Goal: Task Accomplishment & Management: Use online tool/utility

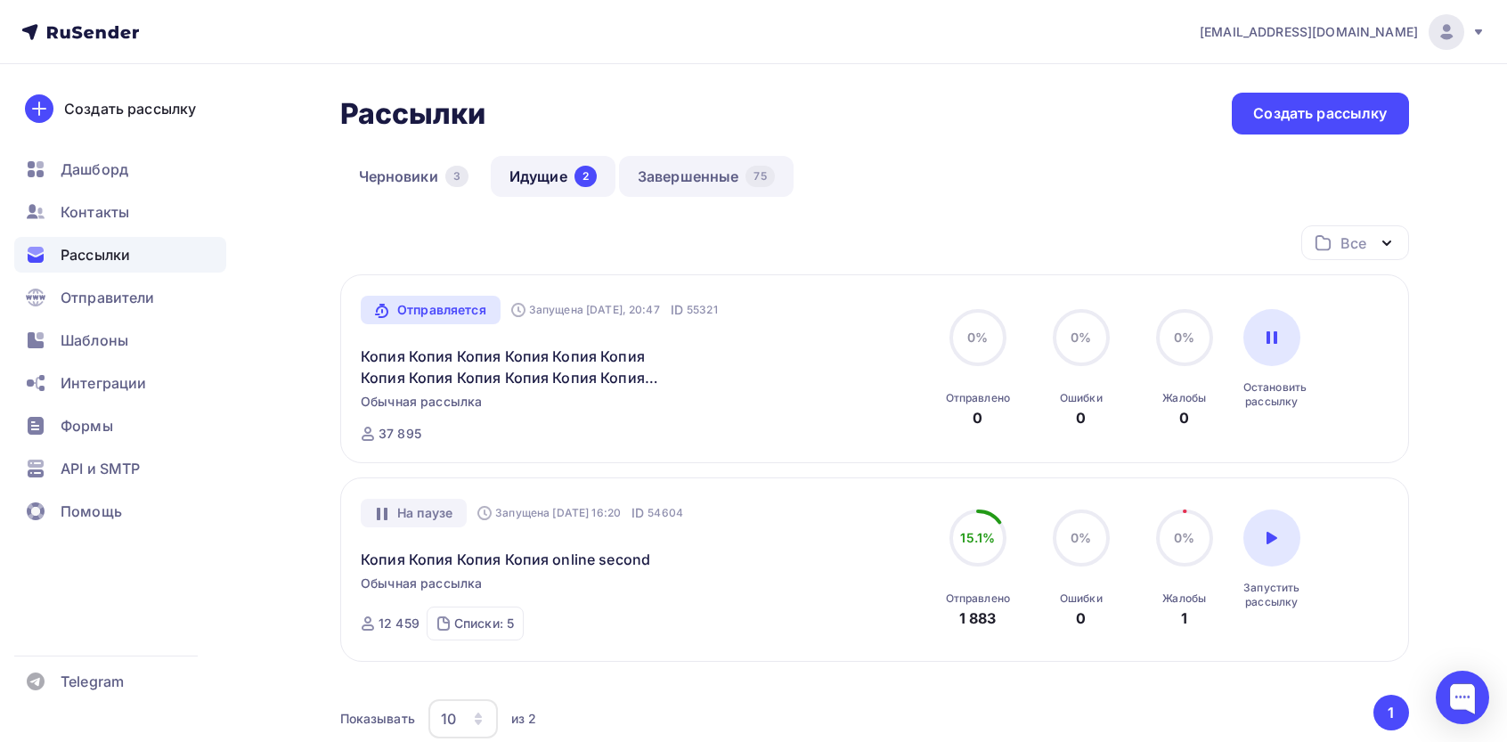
click at [669, 172] on link "Завершенные 75" at bounding box center [706, 176] width 175 height 41
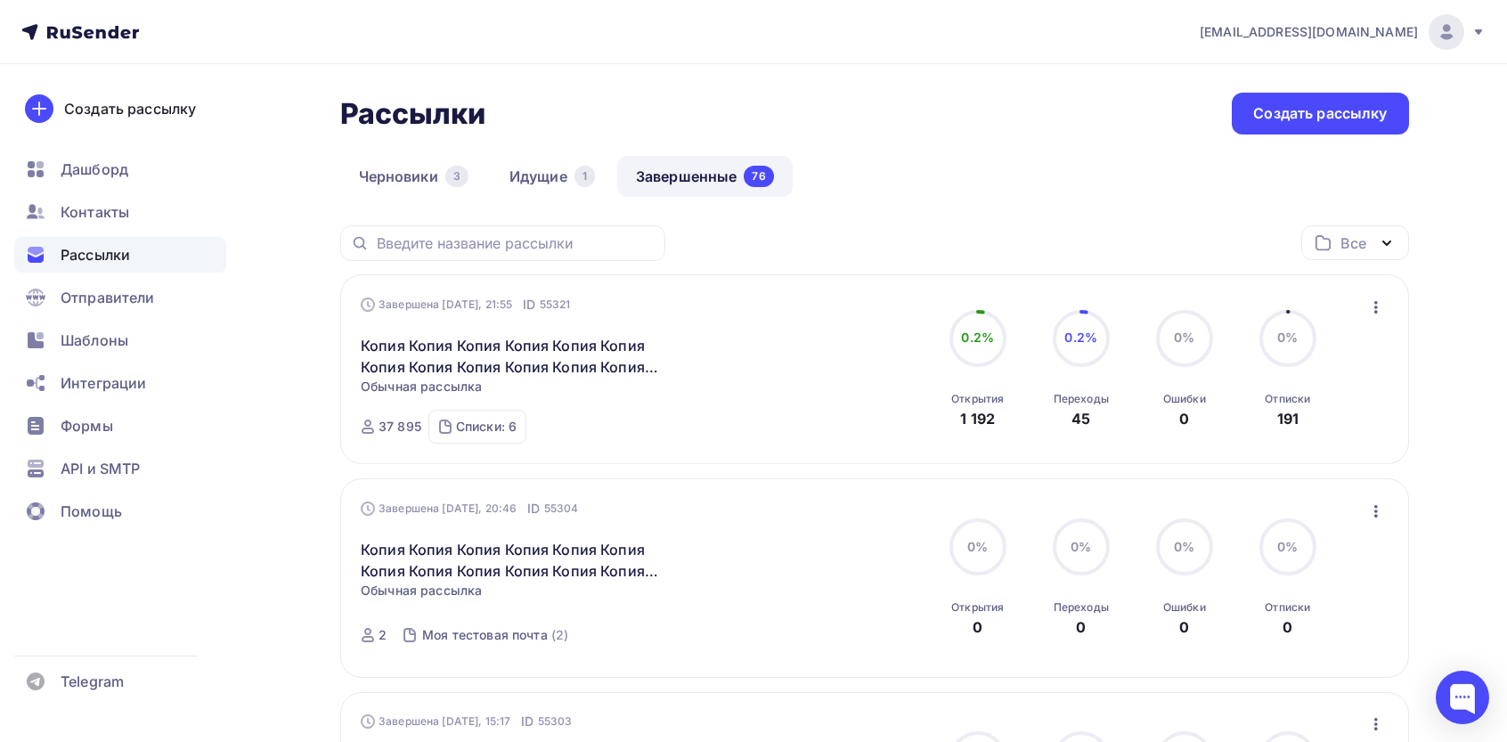
click at [1371, 311] on icon "button" at bounding box center [1375, 307] width 21 height 21
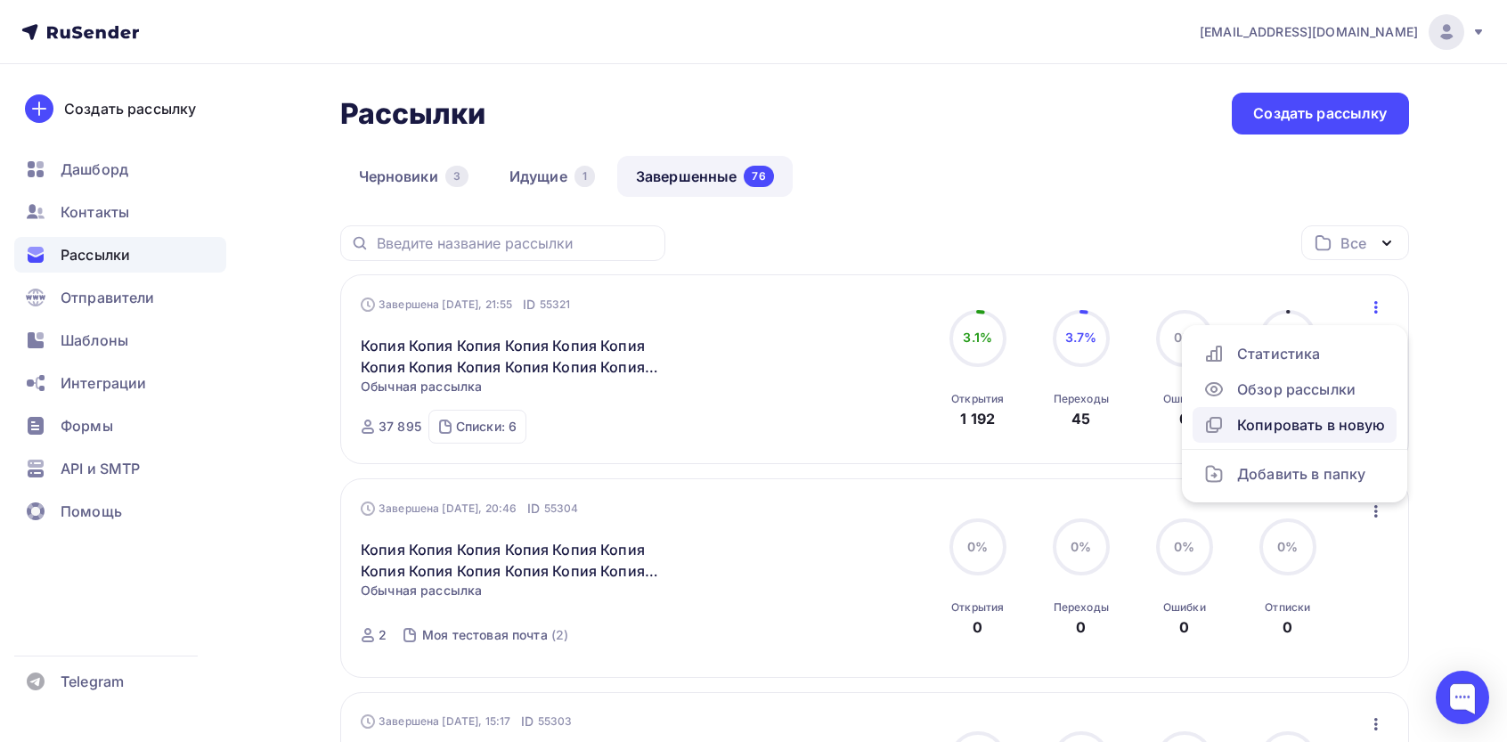
click at [1278, 429] on div "Копировать в новую" at bounding box center [1294, 424] width 183 height 21
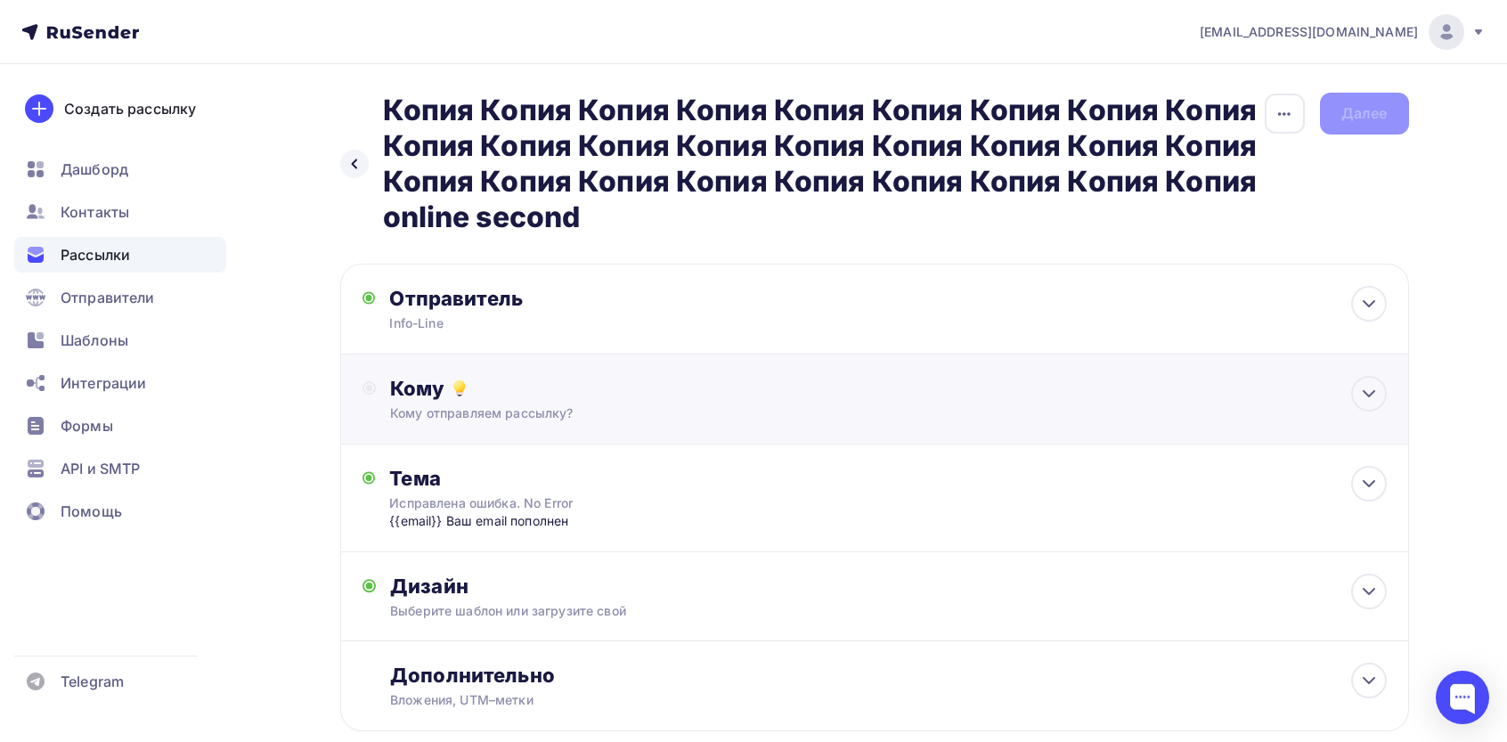
click at [524, 409] on div "Кому отправляем рассылку?" at bounding box center [838, 413] width 897 height 18
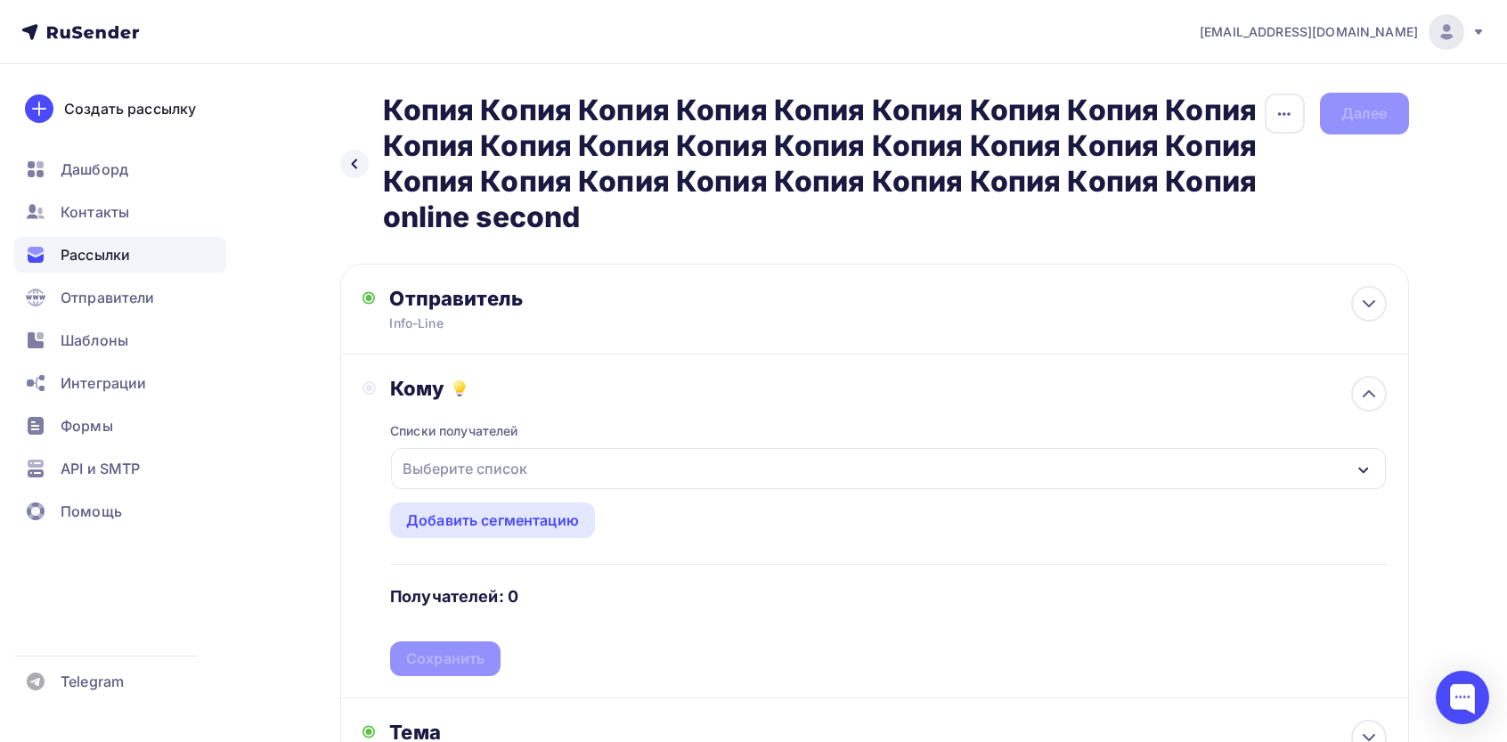
click at [470, 466] on div "Выберите список" at bounding box center [464, 468] width 139 height 32
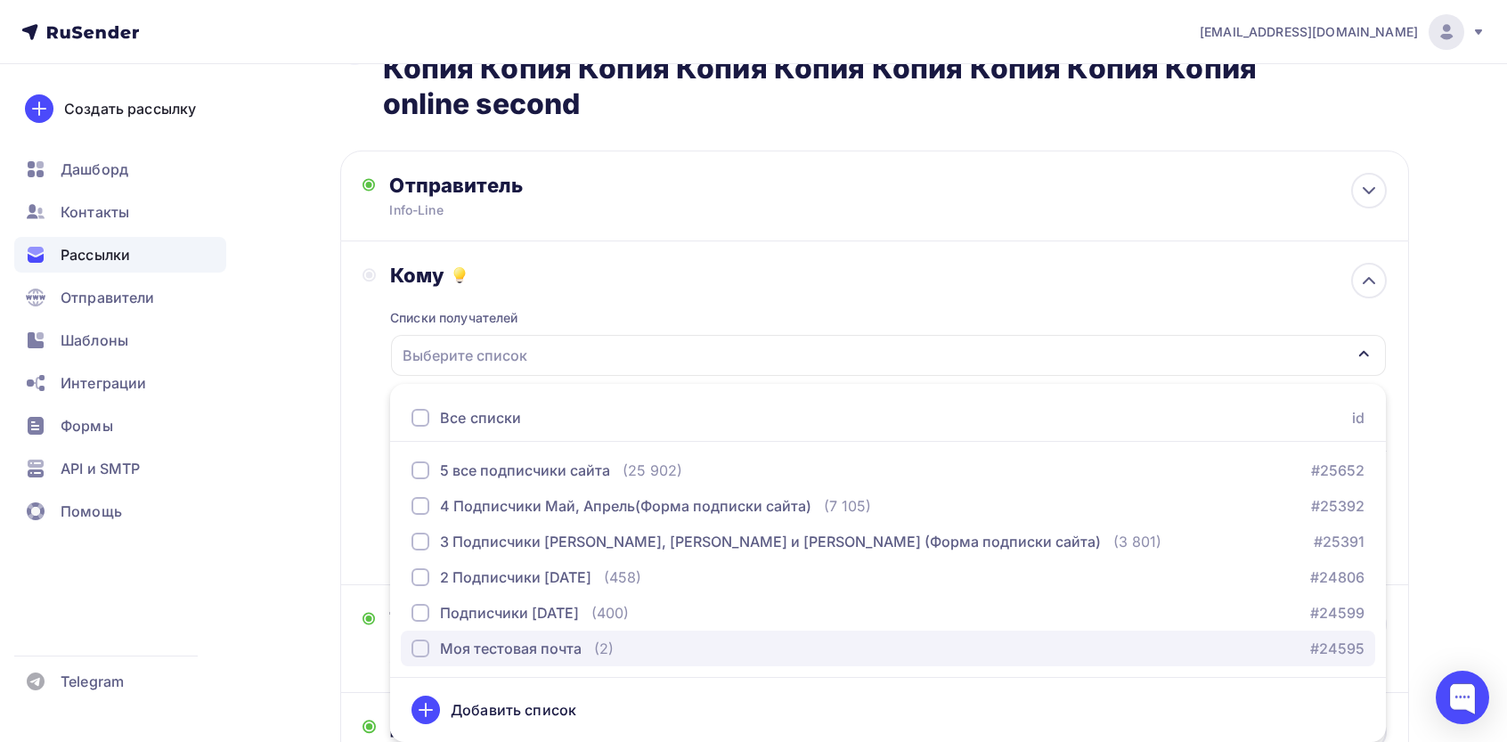
click at [488, 640] on div "Моя тестовая почта" at bounding box center [511, 648] width 142 height 21
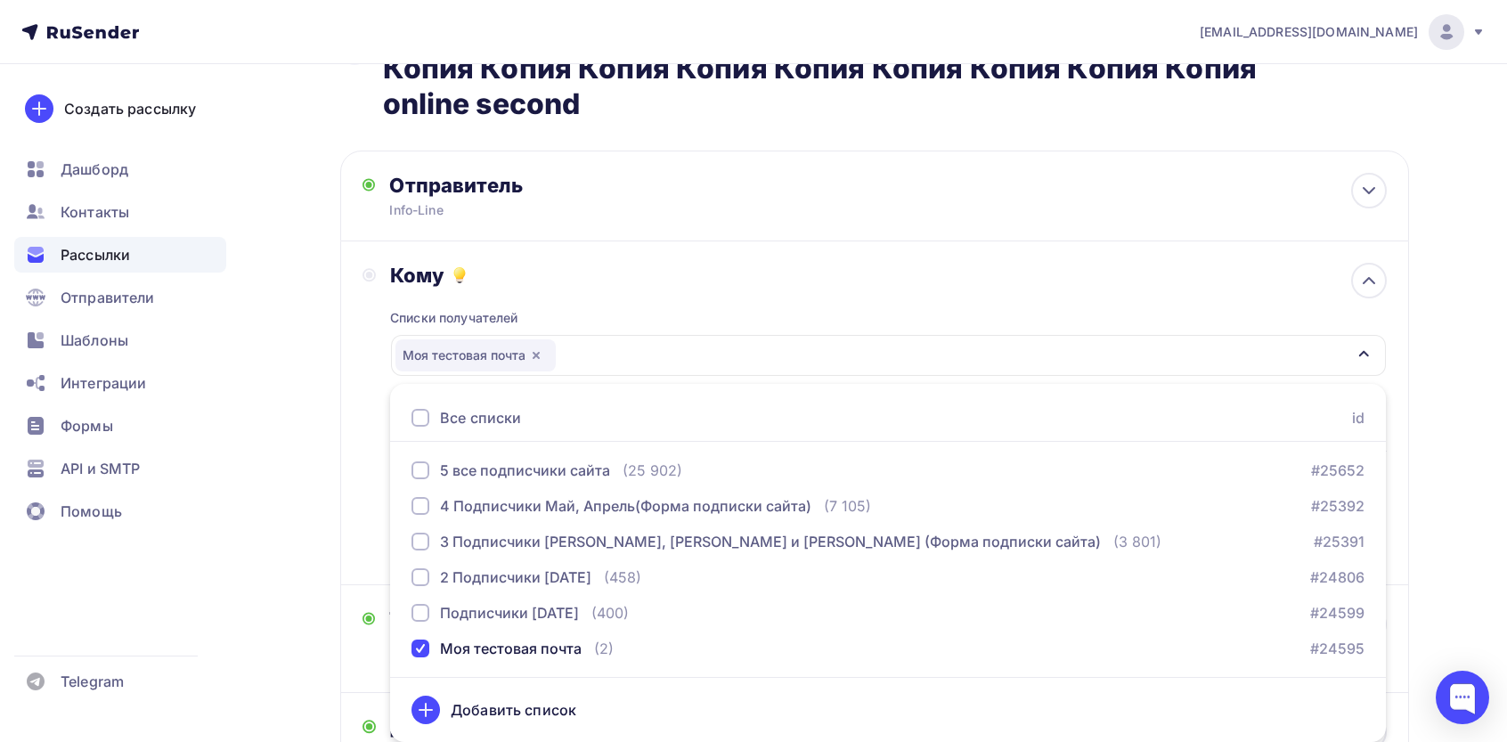
click at [346, 522] on div "Кому Списки получателей Моя тестовая почта Все списки id 5 все подписчики сайта…" at bounding box center [874, 413] width 1069 height 344
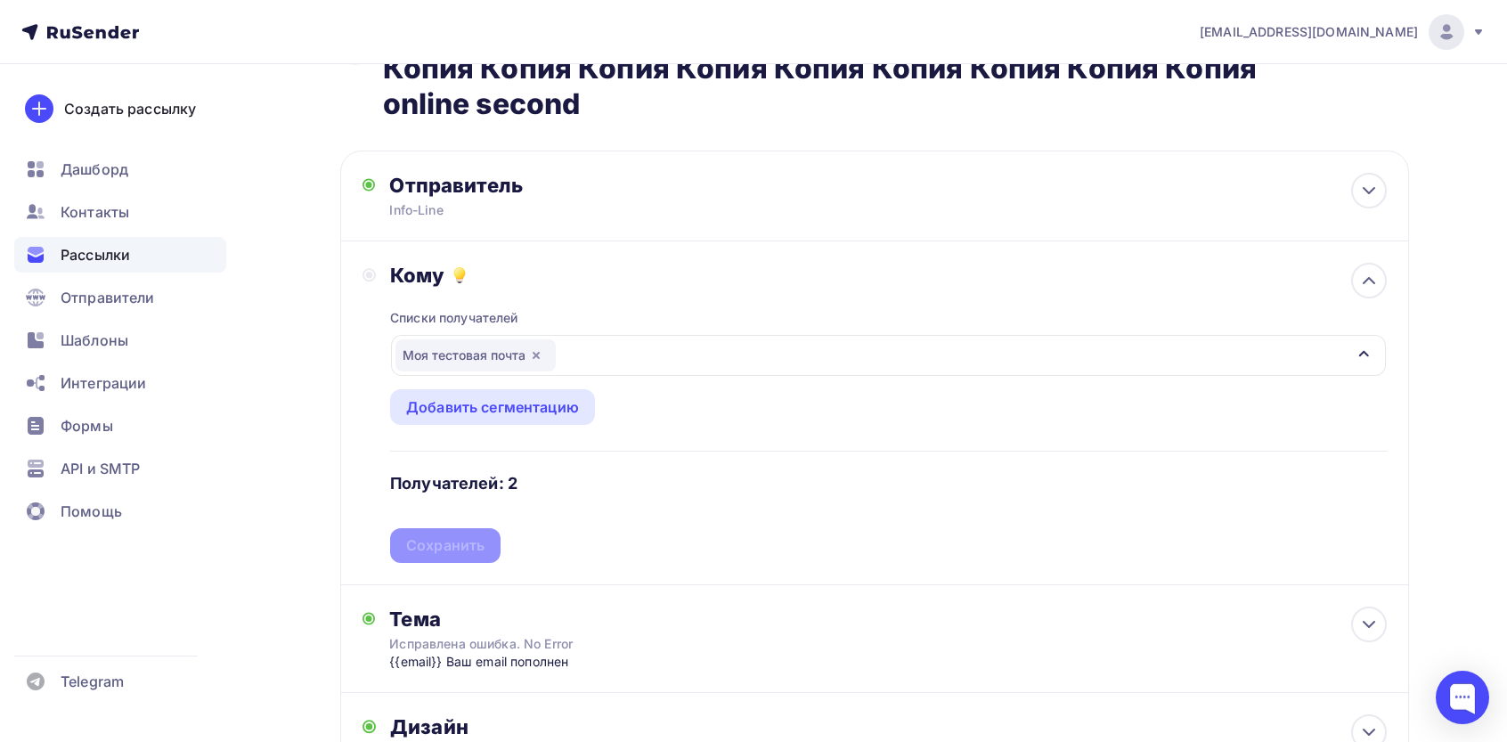
click at [487, 554] on div "Списки получателей Моя тестовая почта Все списки id 5 все подписчики сайта (25 …" at bounding box center [888, 425] width 996 height 275
click at [459, 543] on div "Сохранить" at bounding box center [445, 545] width 78 height 20
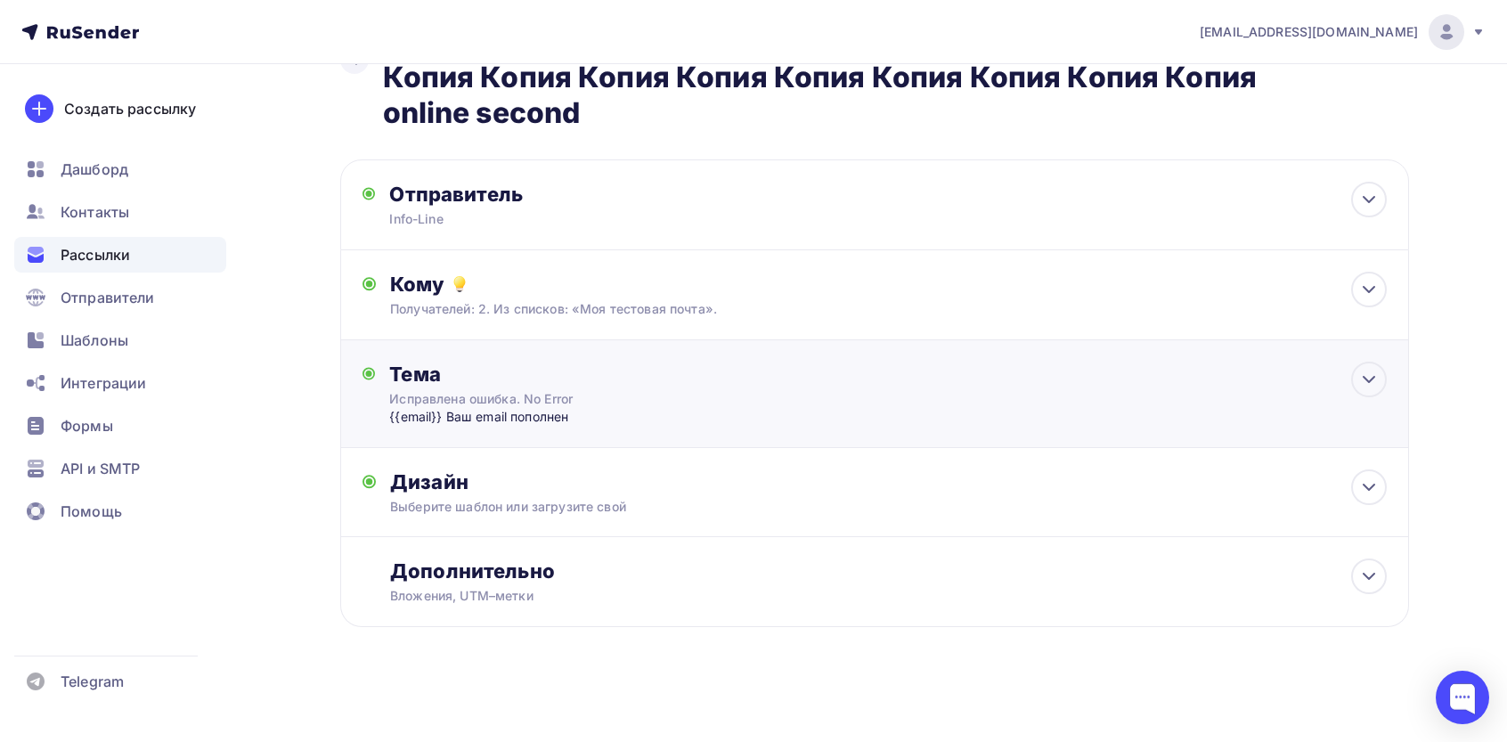
click at [589, 410] on div "{{email}} Ваш email пополнен" at bounding box center [565, 417] width 352 height 18
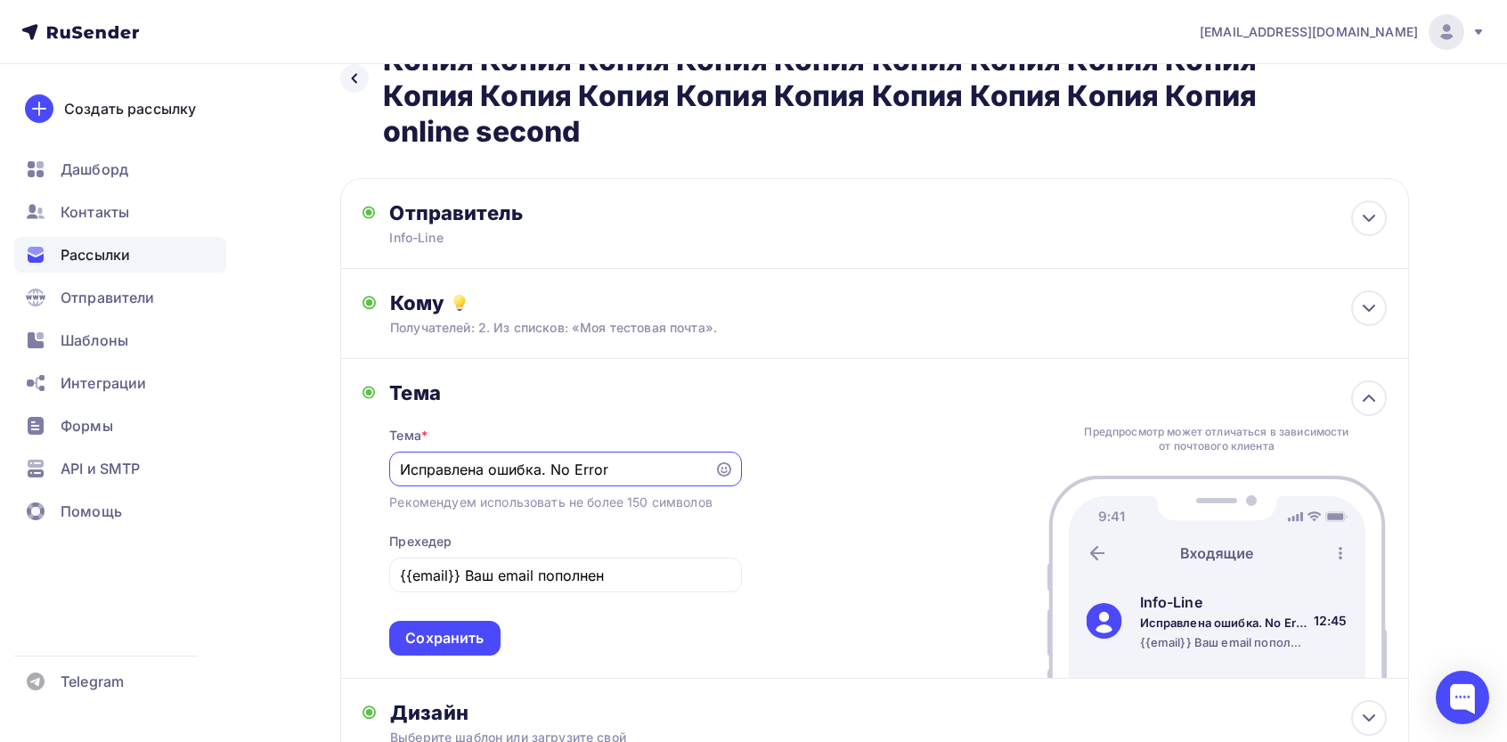
scroll to position [0, 0]
copy div "«Моя тестовая почта»."
drag, startPoint x: 746, startPoint y: 324, endPoint x: 575, endPoint y: 335, distance: 171.3
click at [575, 335] on div "Получателей: 2. Из списков: «Моя тестовая почта»." at bounding box center [838, 328] width 897 height 18
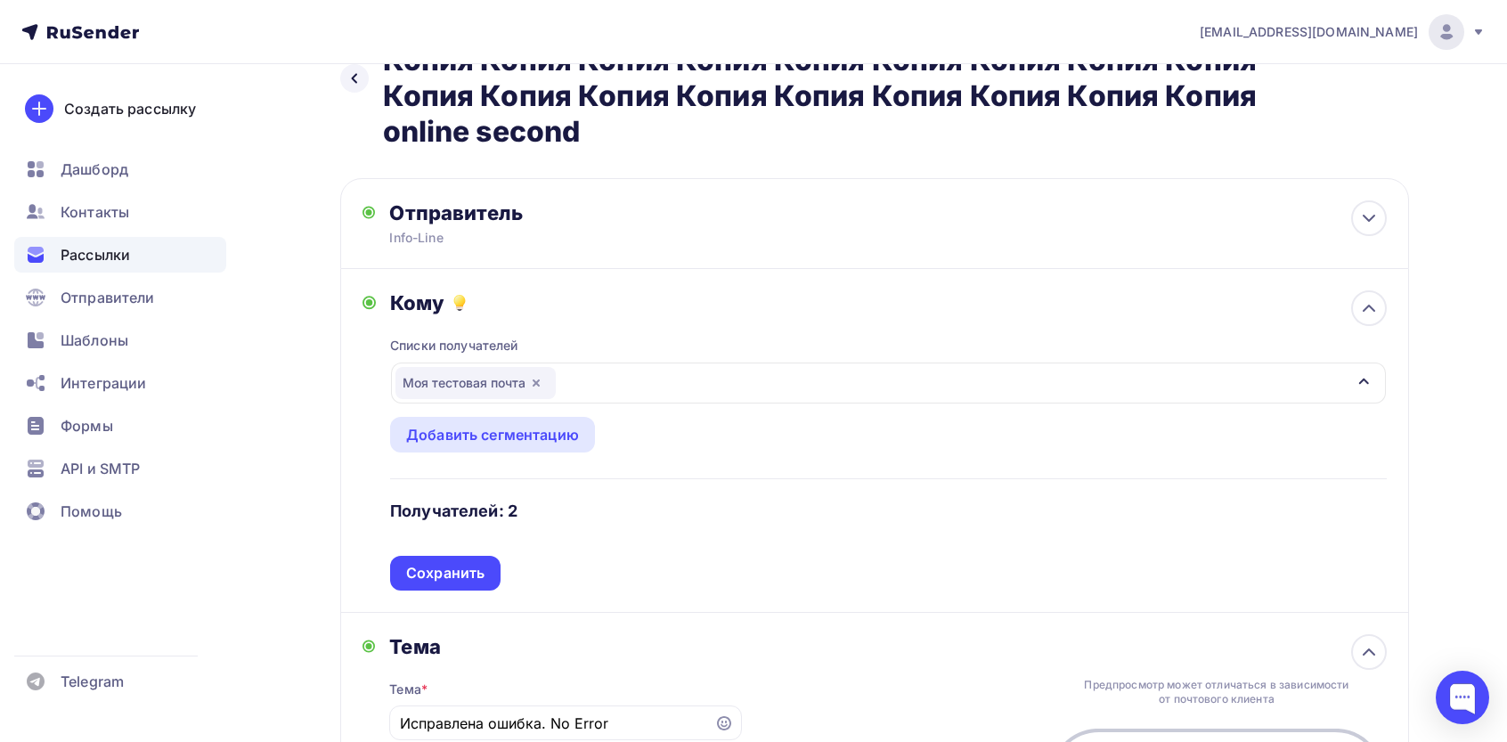
scroll to position [323, 0]
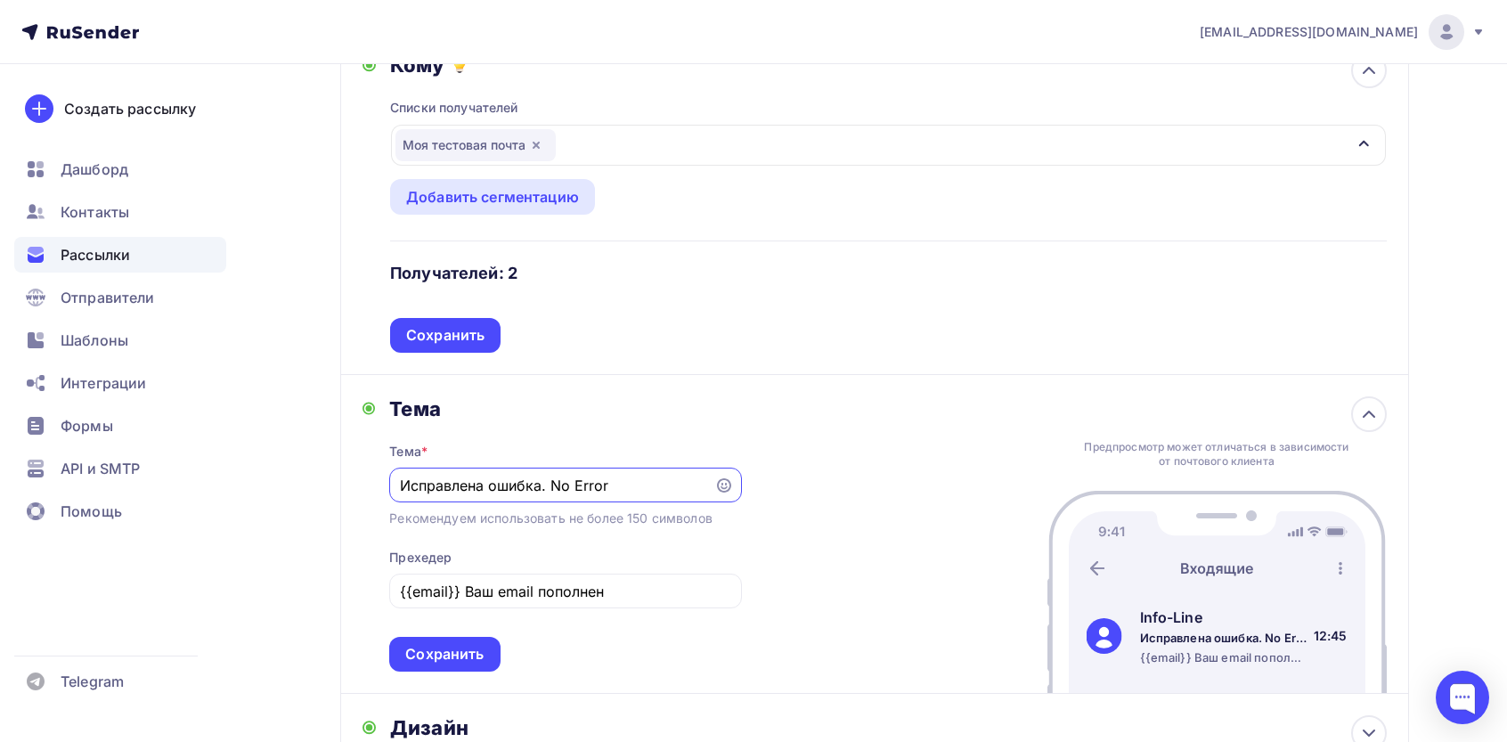
click at [593, 489] on input "Исправлена ошибка. No Error" at bounding box center [552, 485] width 305 height 21
paste input "«Моя тестовая почта»."
type input "«Моя тестовая почта»."
drag, startPoint x: 449, startPoint y: 313, endPoint x: 449, endPoint y: 327, distance: 14.2
click at [449, 317] on div "Списки получателей Моя тестовая почта Все списки id 5 все подписчики сайта (25 …" at bounding box center [888, 214] width 996 height 275
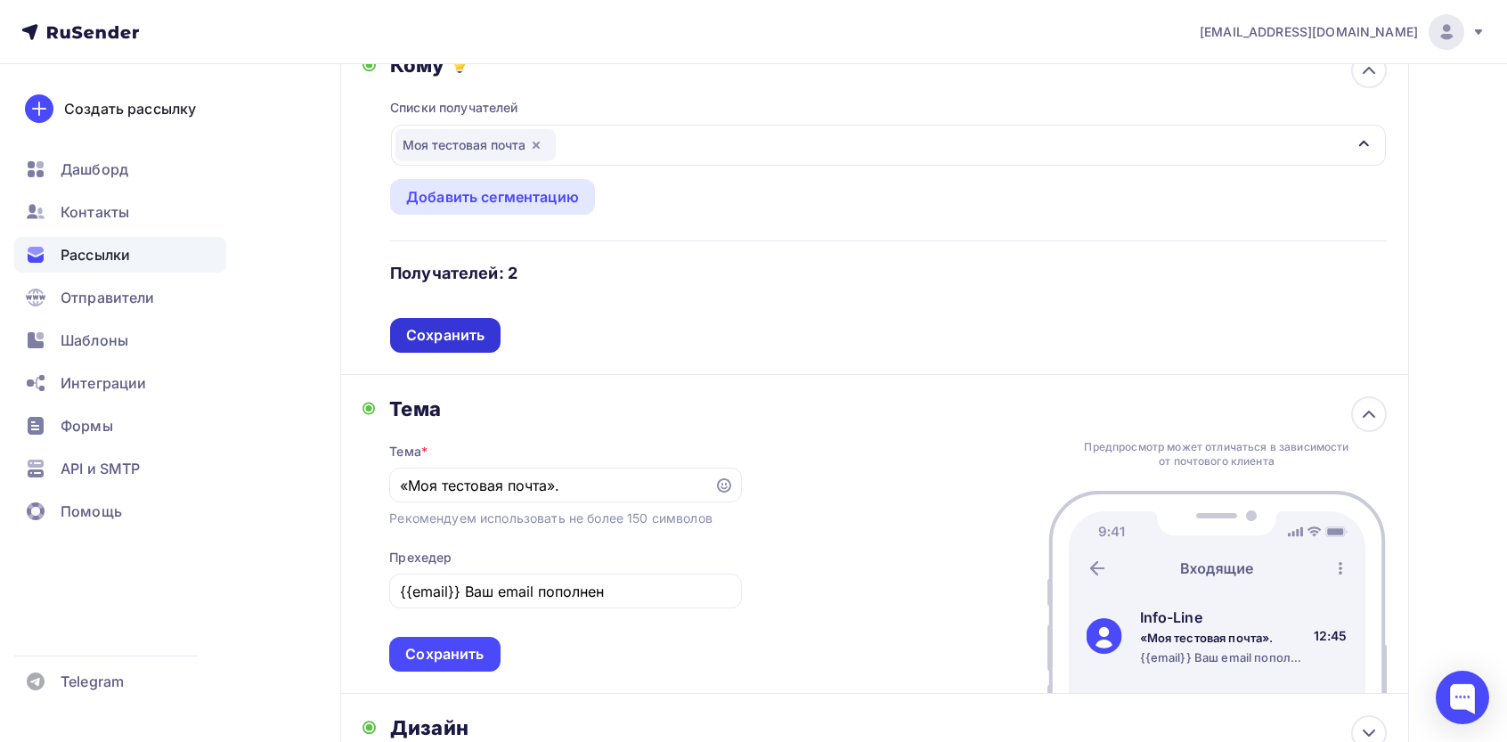
click at [450, 338] on div "Сохранить" at bounding box center [445, 335] width 78 height 20
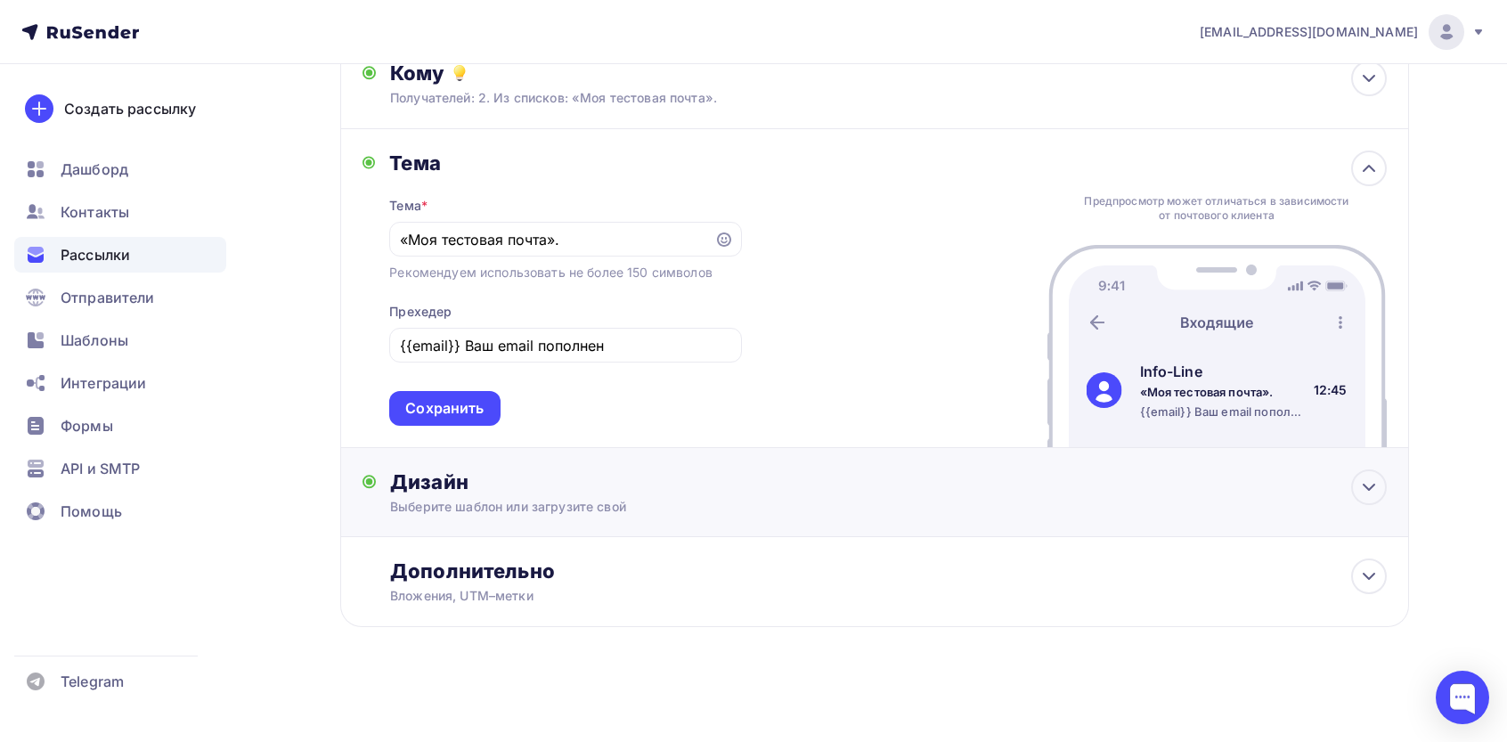
scroll to position [317, 0]
click at [585, 343] on input "{{email}} Ваш email пополнен" at bounding box center [565, 345] width 331 height 21
type input "="
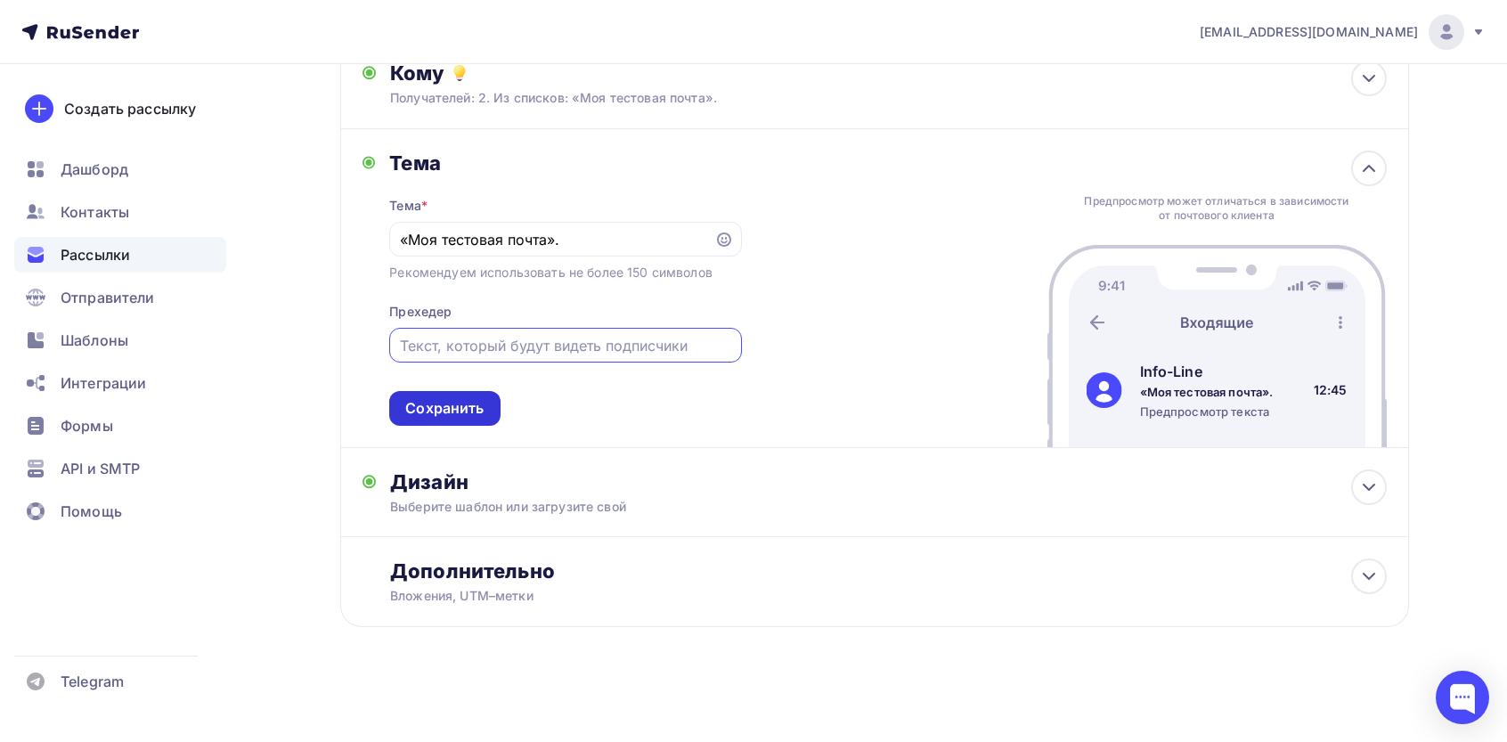
click at [455, 415] on div "Сохранить" at bounding box center [444, 408] width 78 height 20
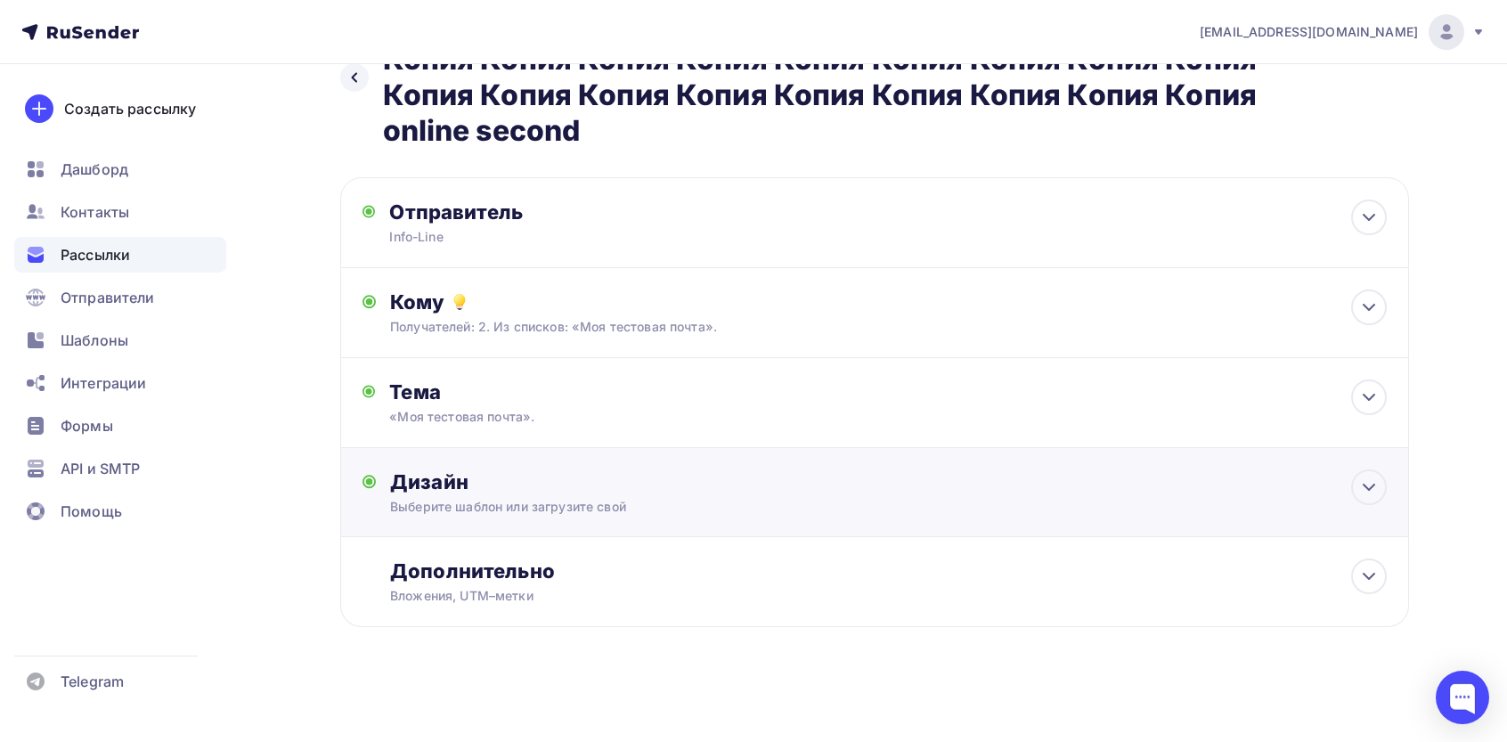
click at [447, 487] on div "Дизайн" at bounding box center [888, 481] width 996 height 25
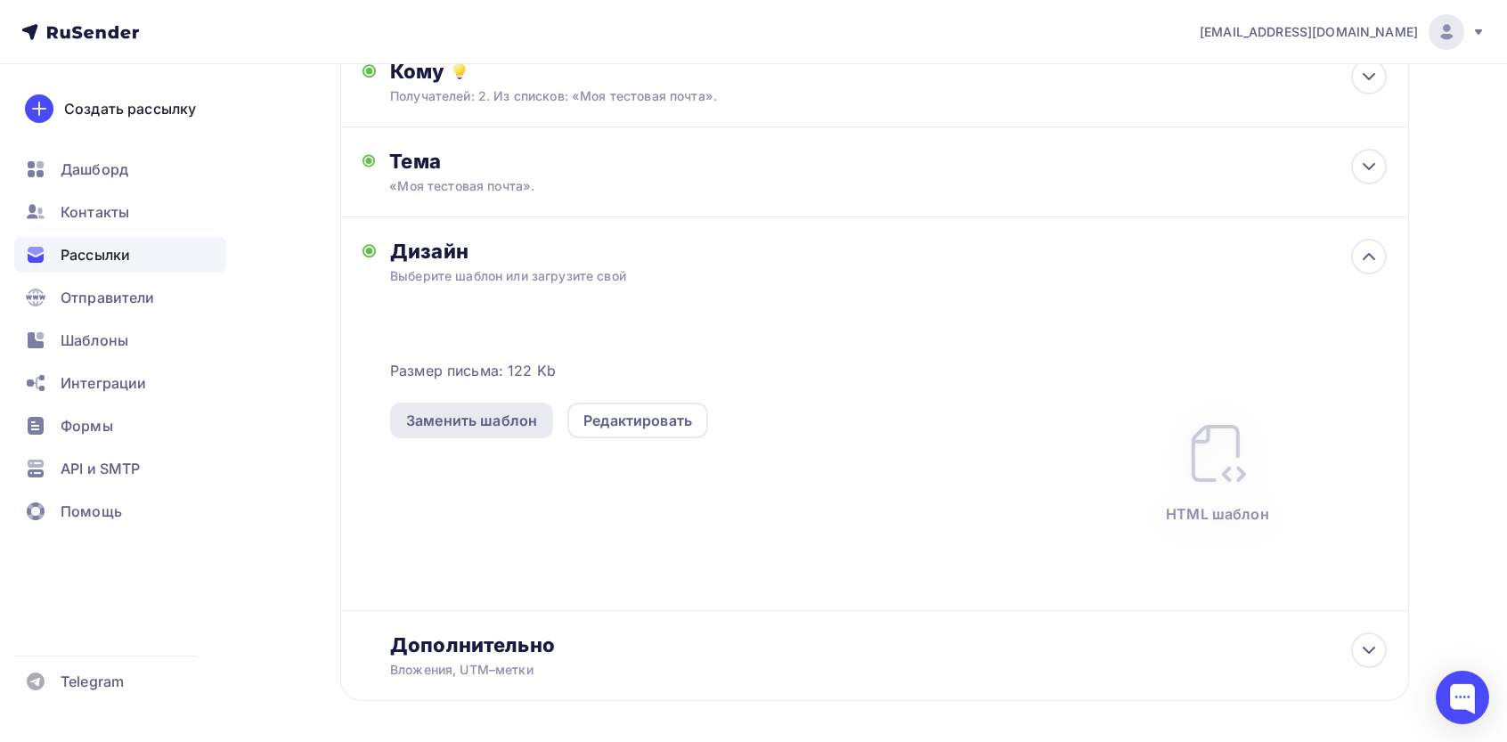
click at [518, 427] on div "Заменить шаблон" at bounding box center [471, 420] width 131 height 21
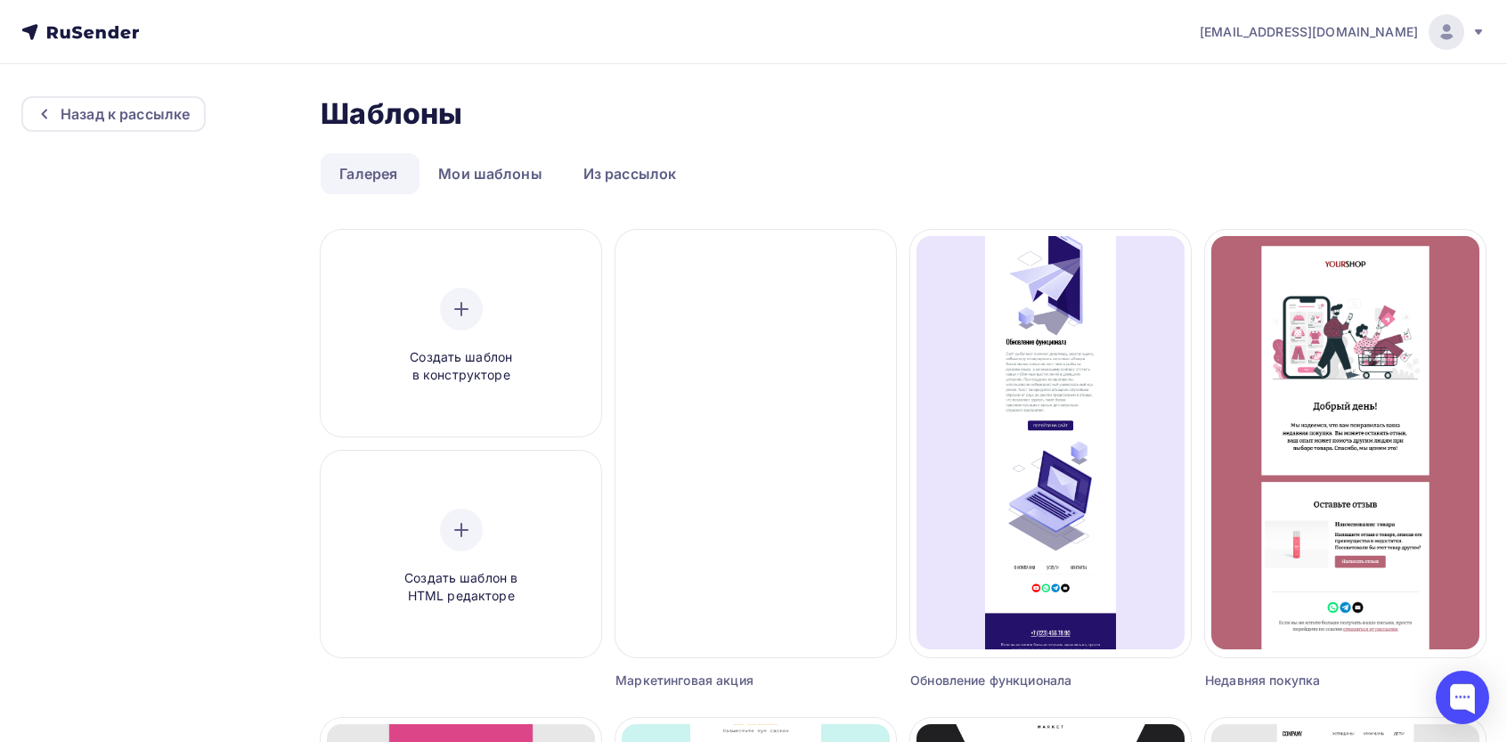
scroll to position [1084, 0]
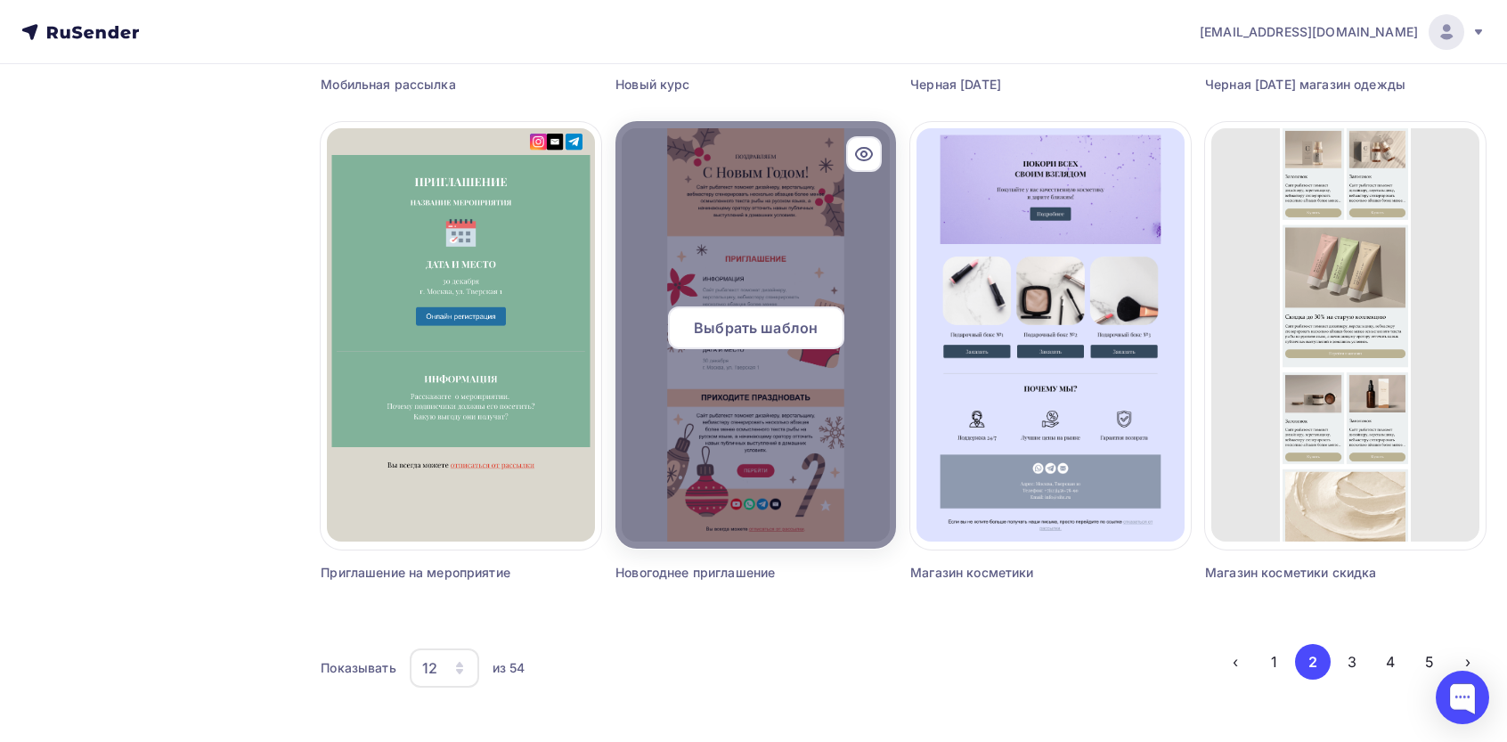
click at [762, 321] on span "Выбрать шаблон" at bounding box center [756, 327] width 124 height 21
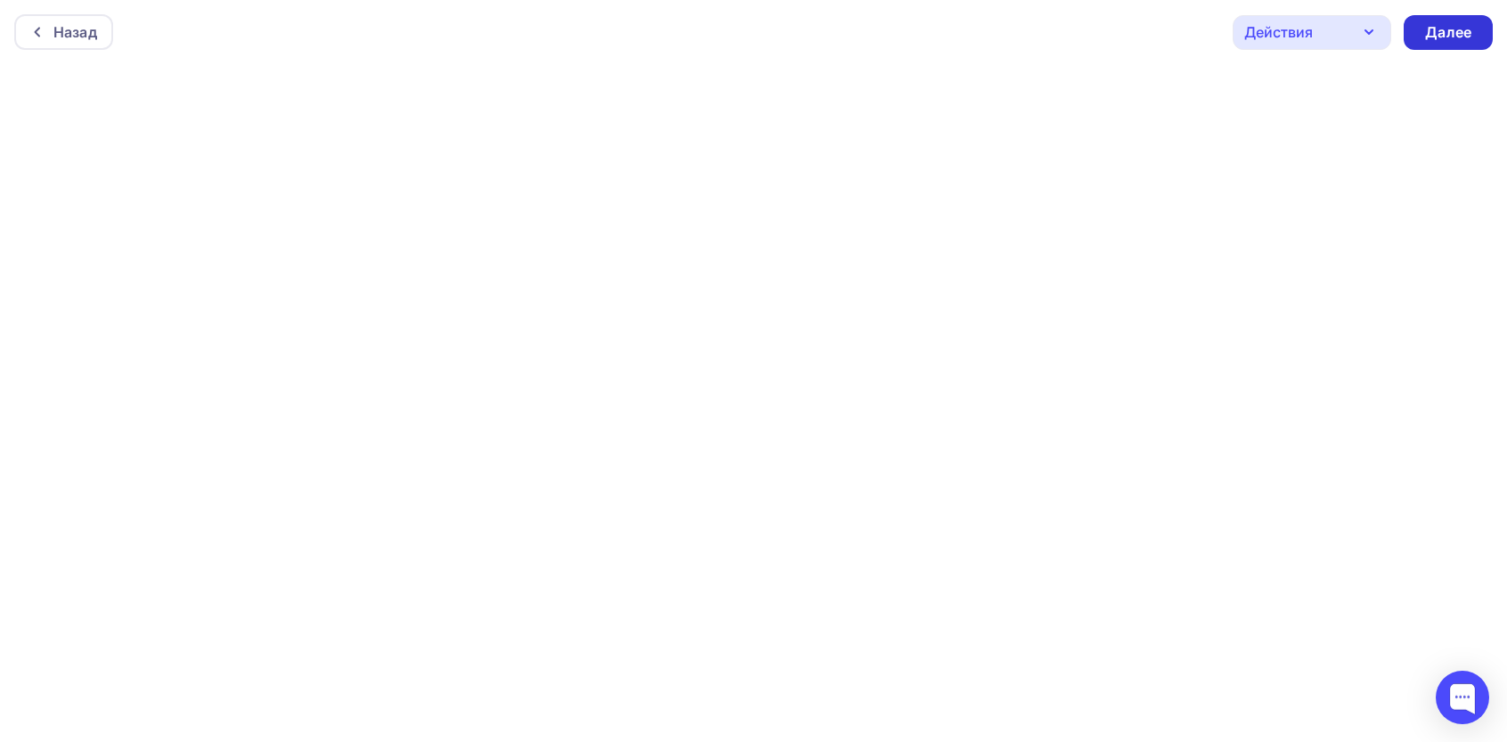
click at [1442, 20] on div "Далее" at bounding box center [1448, 32] width 89 height 35
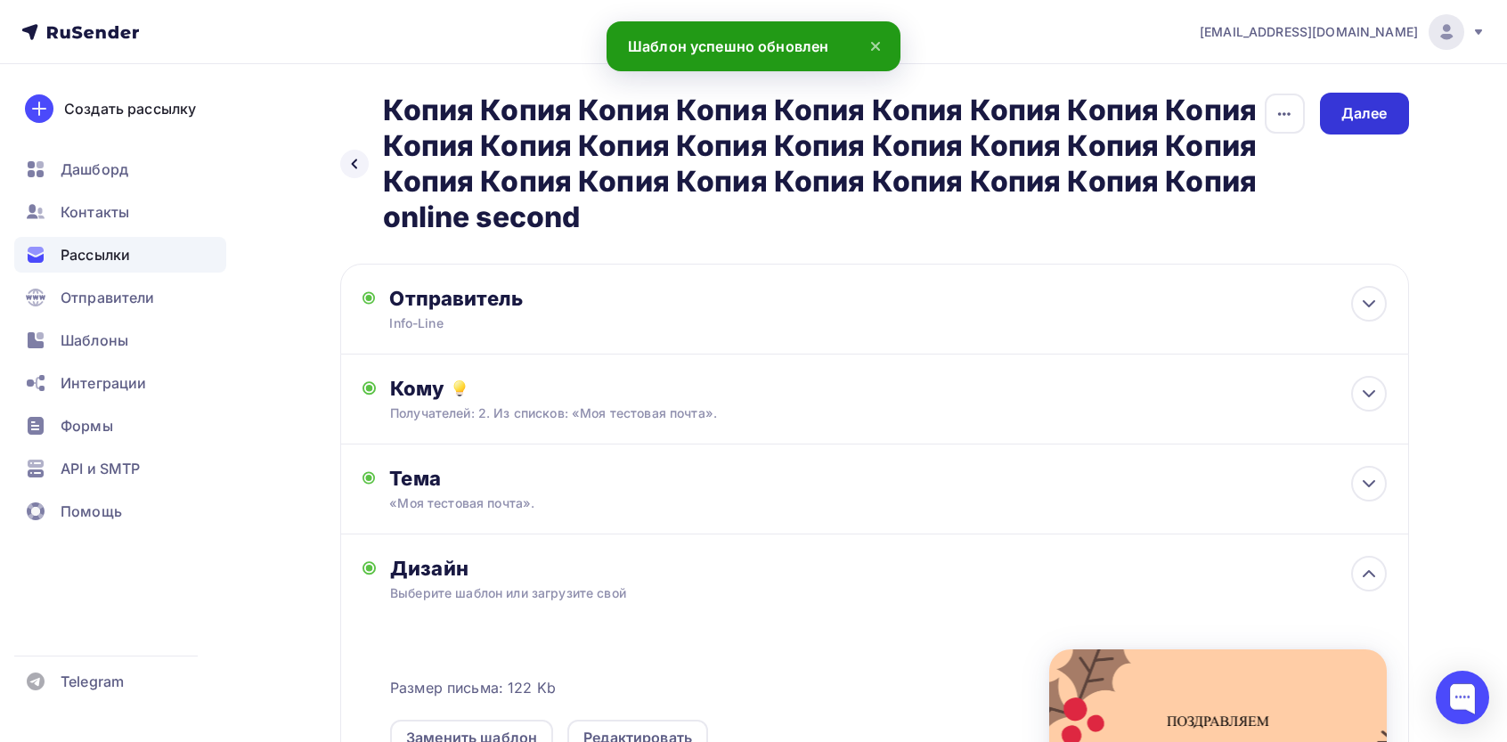
click at [1345, 110] on div "Далее" at bounding box center [1364, 113] width 46 height 20
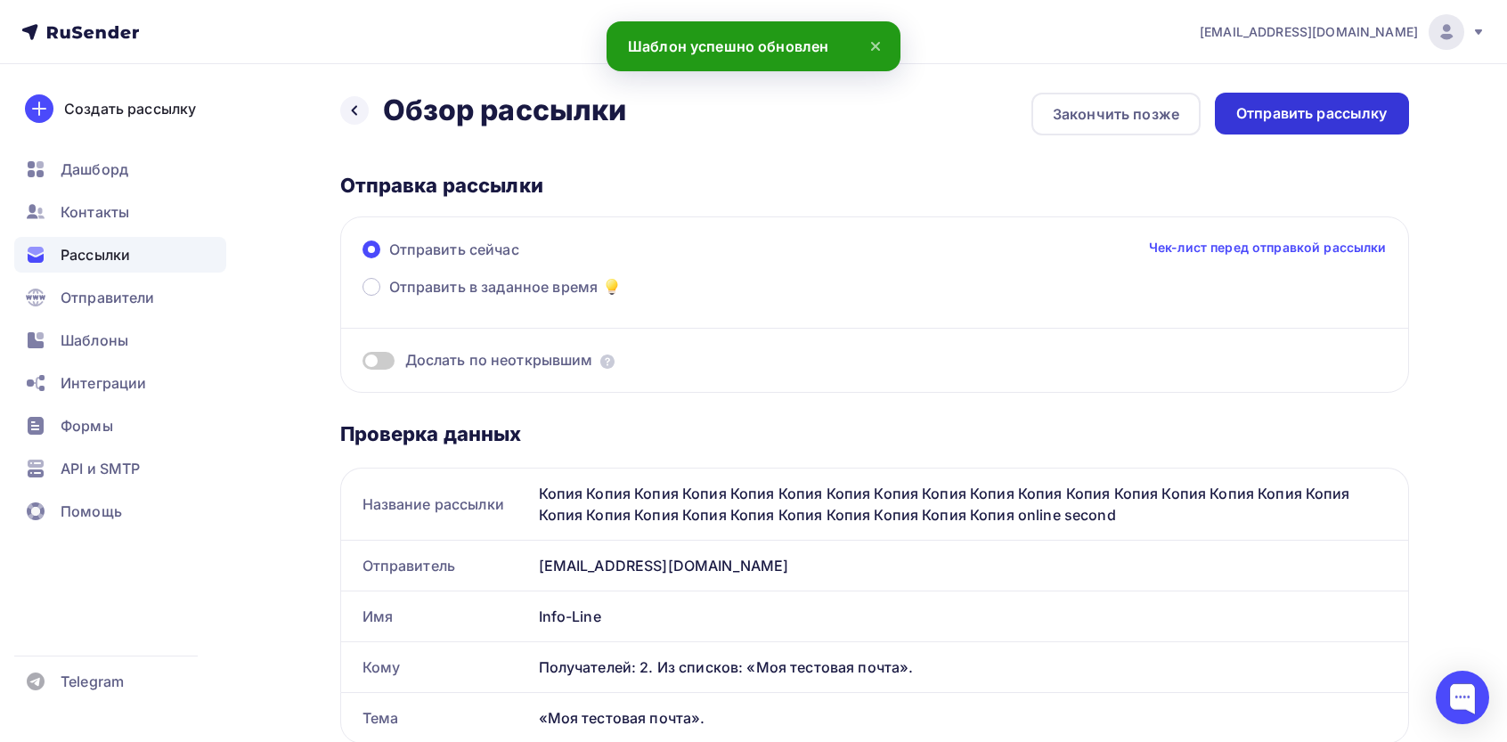
click at [1309, 110] on div "Отправить рассылку" at bounding box center [1311, 113] width 151 height 20
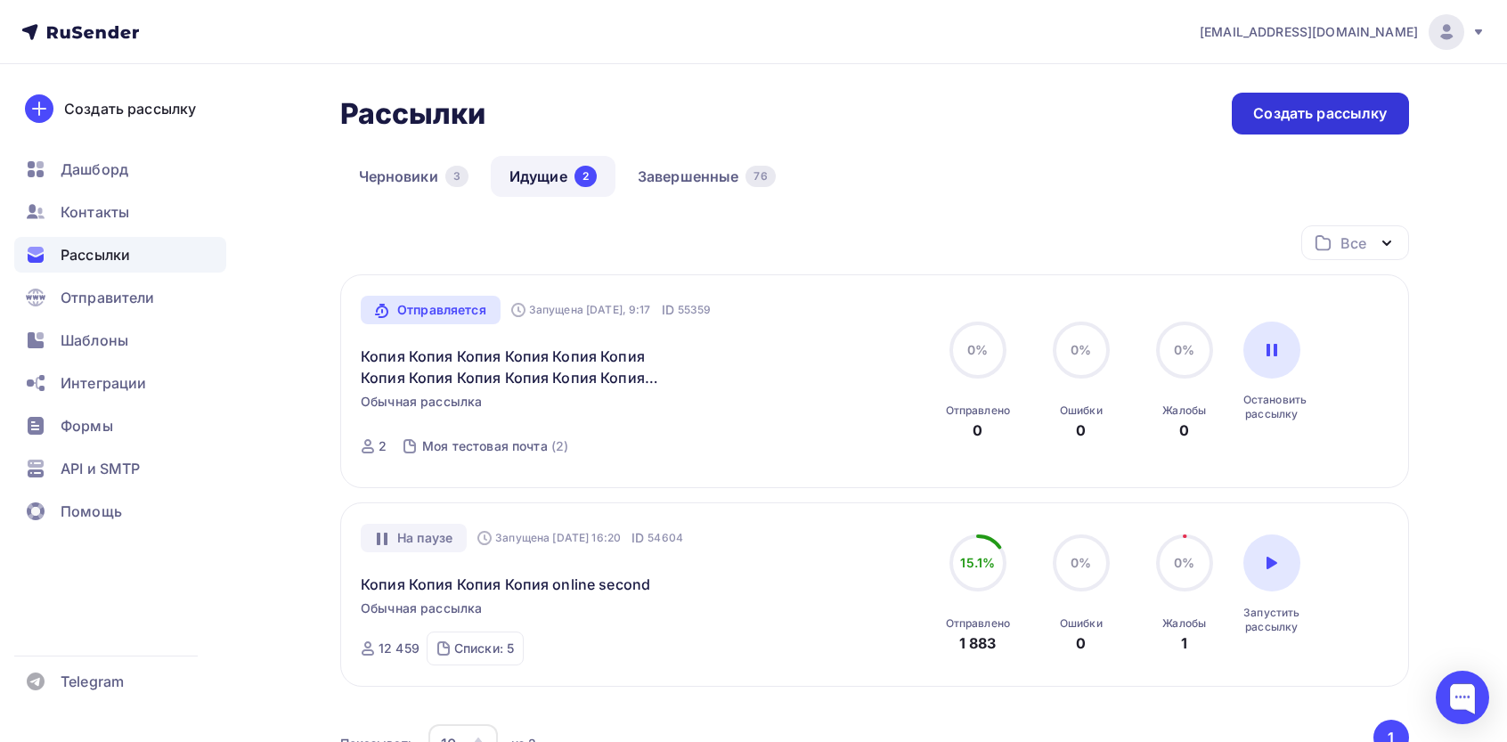
click at [1314, 111] on div "Создать рассылку" at bounding box center [1320, 113] width 134 height 20
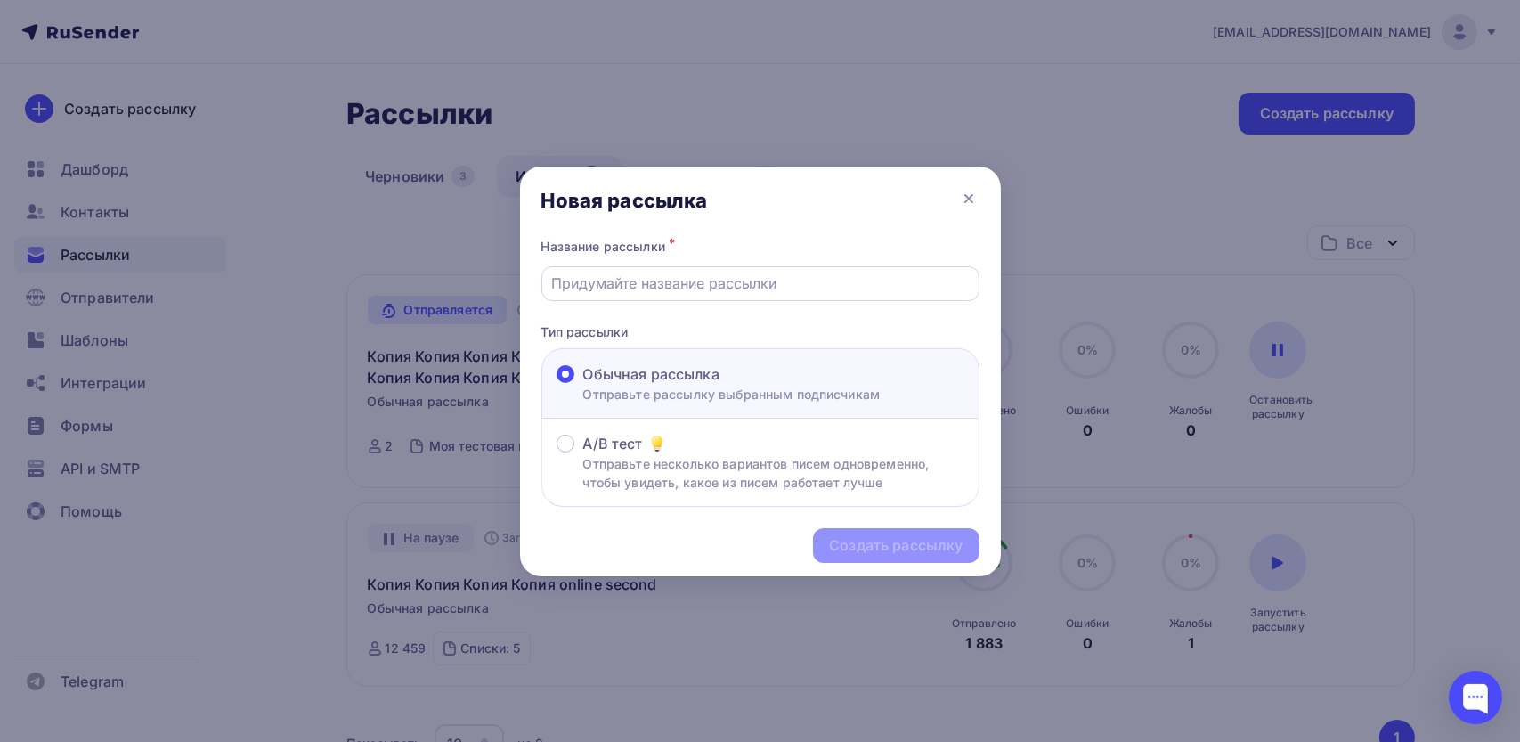
click at [659, 290] on input "text" at bounding box center [760, 283] width 418 height 21
click at [972, 195] on icon at bounding box center [968, 198] width 21 height 21
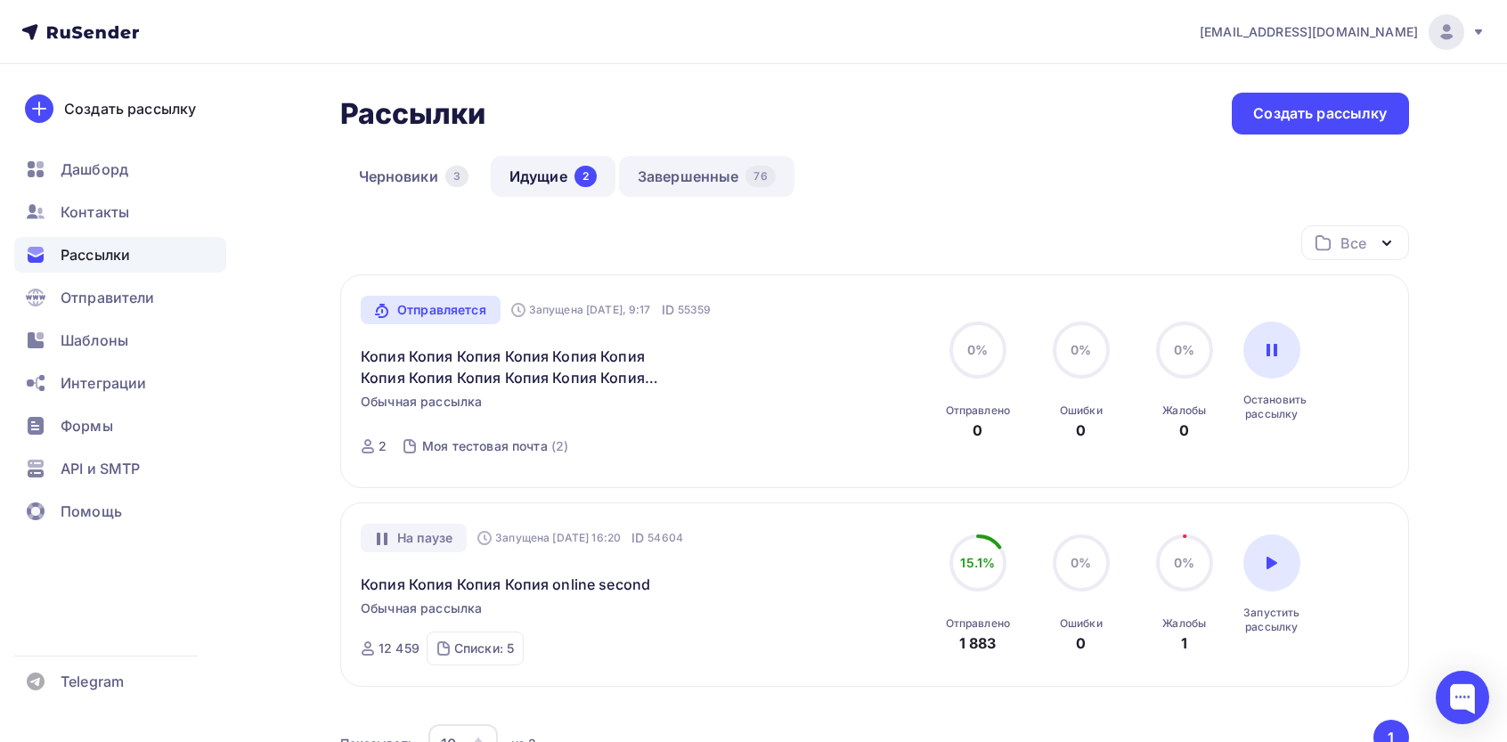
click at [710, 185] on link "Завершенные 76" at bounding box center [706, 176] width 175 height 41
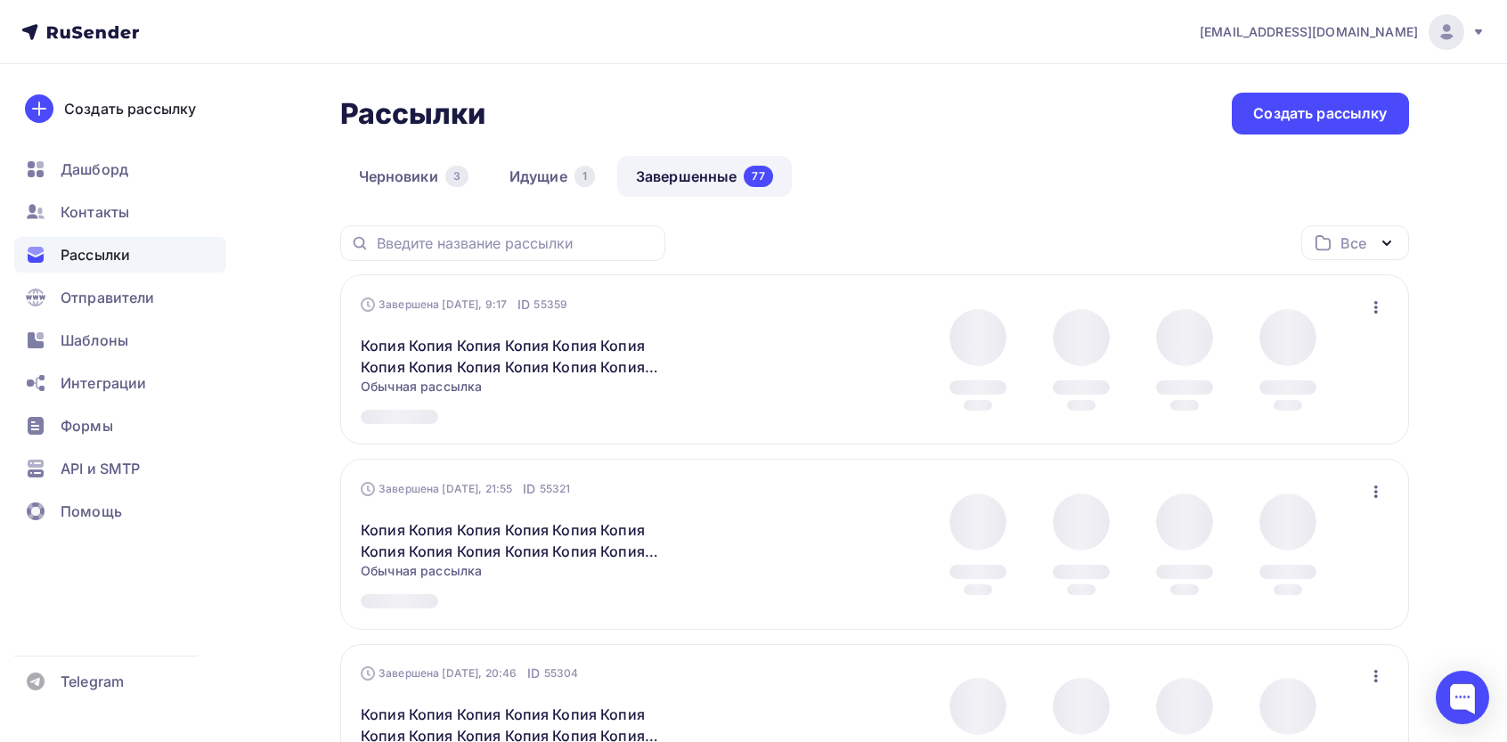
click at [1373, 312] on icon "button" at bounding box center [1375, 307] width 21 height 21
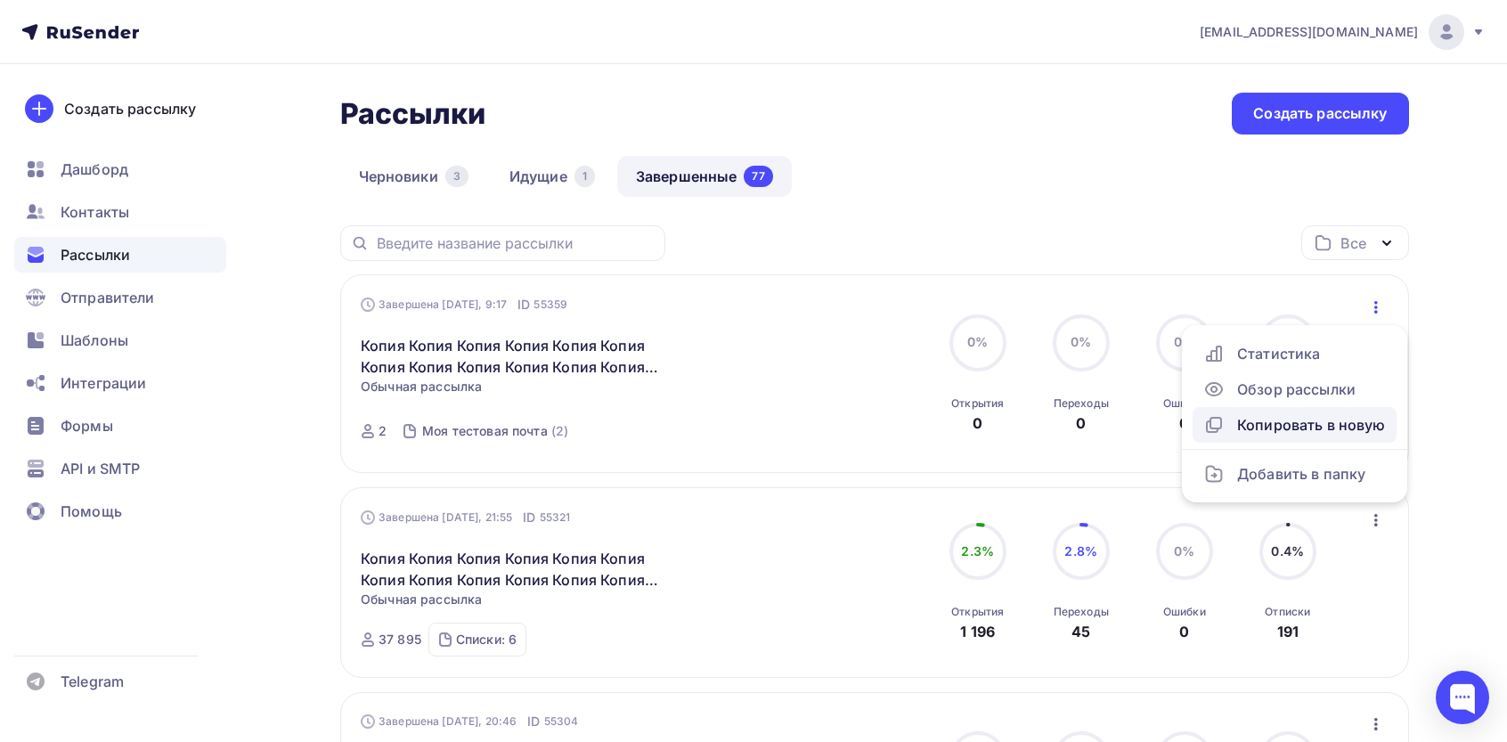
click at [1244, 415] on div "Копировать в новую" at bounding box center [1294, 424] width 183 height 21
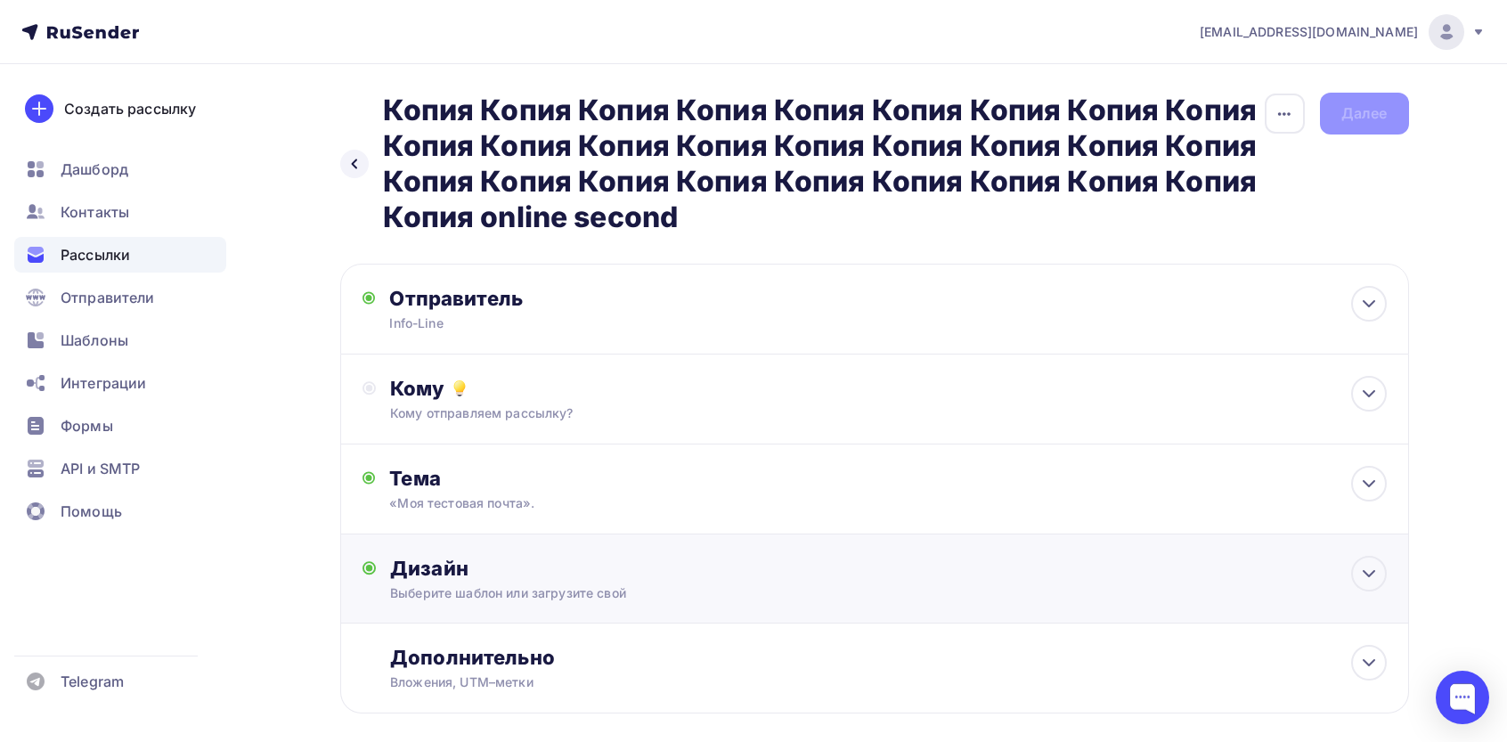
click at [496, 584] on div "Дизайн Выберите шаблон или загрузите свой Размер письма: 122 Kb Заменить шаблон…" at bounding box center [888, 579] width 996 height 46
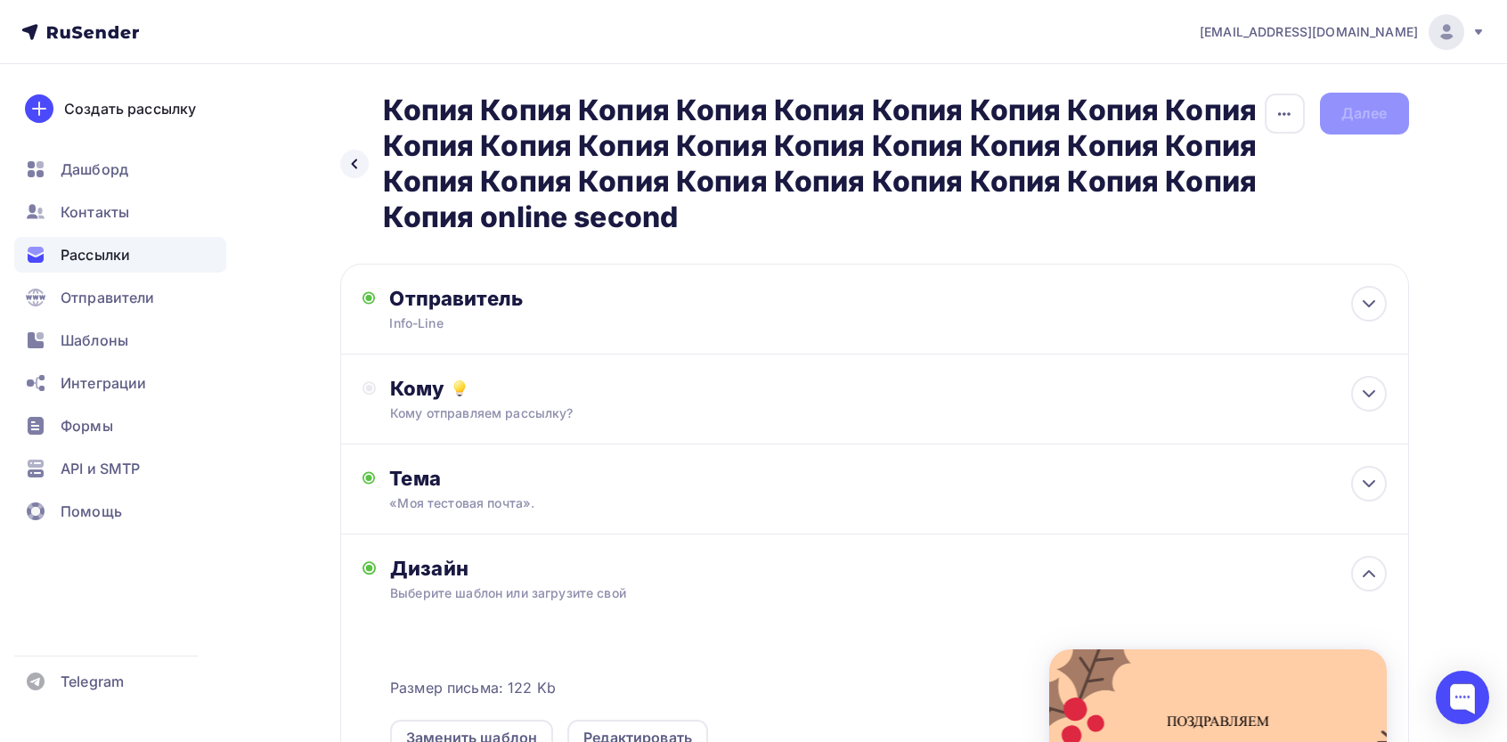
scroll to position [237, 0]
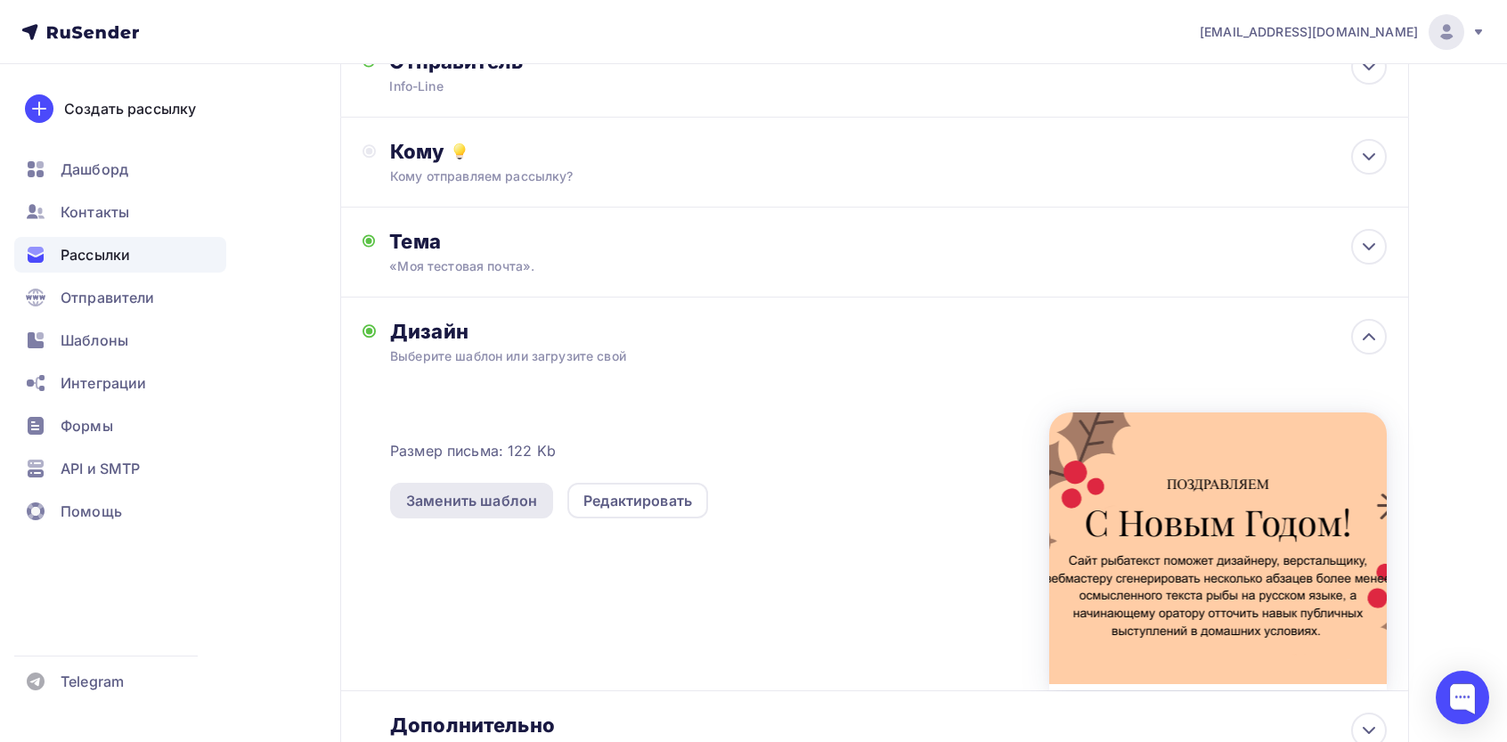
click at [525, 504] on div "Заменить шаблон" at bounding box center [471, 500] width 131 height 21
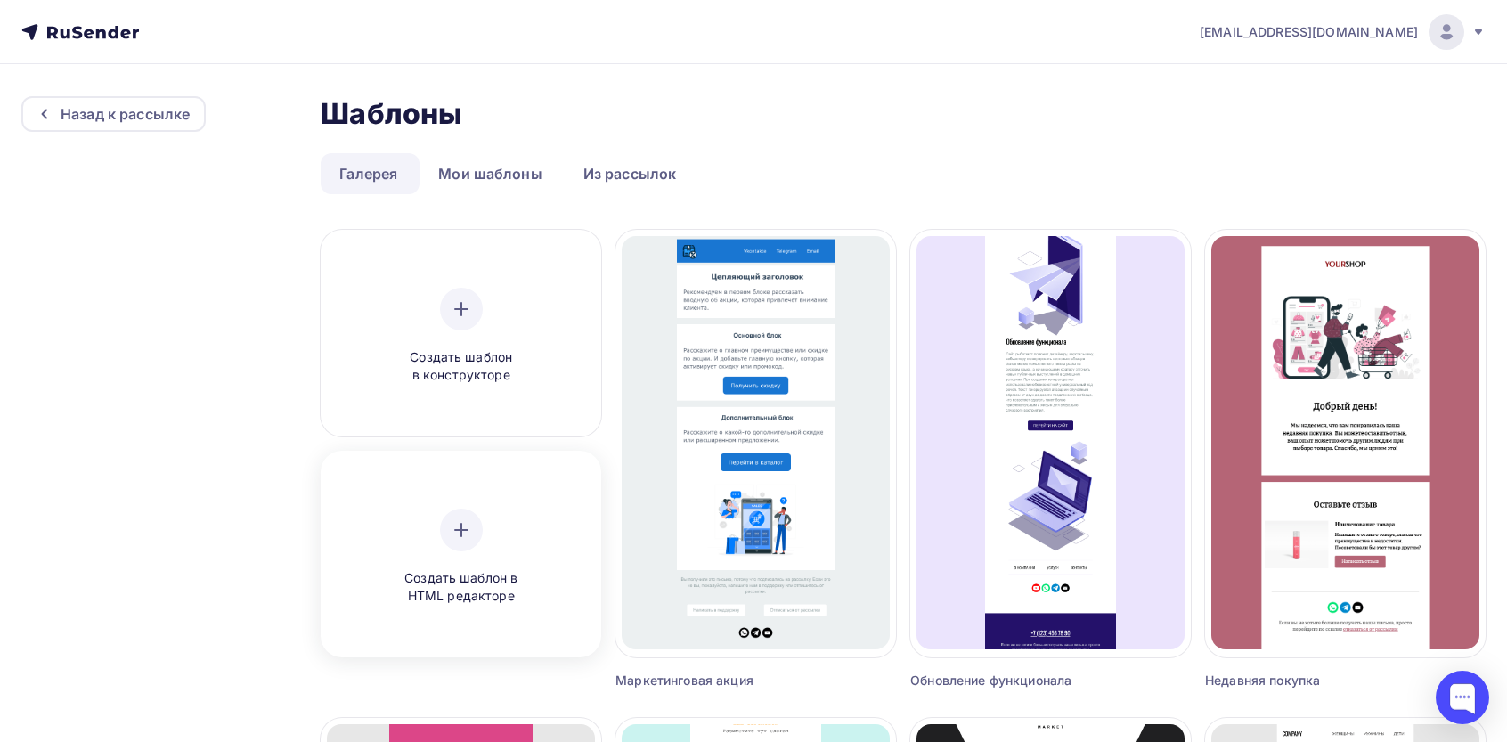
click at [451, 501] on div "Создать шаблон в HTML редакторе" at bounding box center [461, 556] width 268 height 199
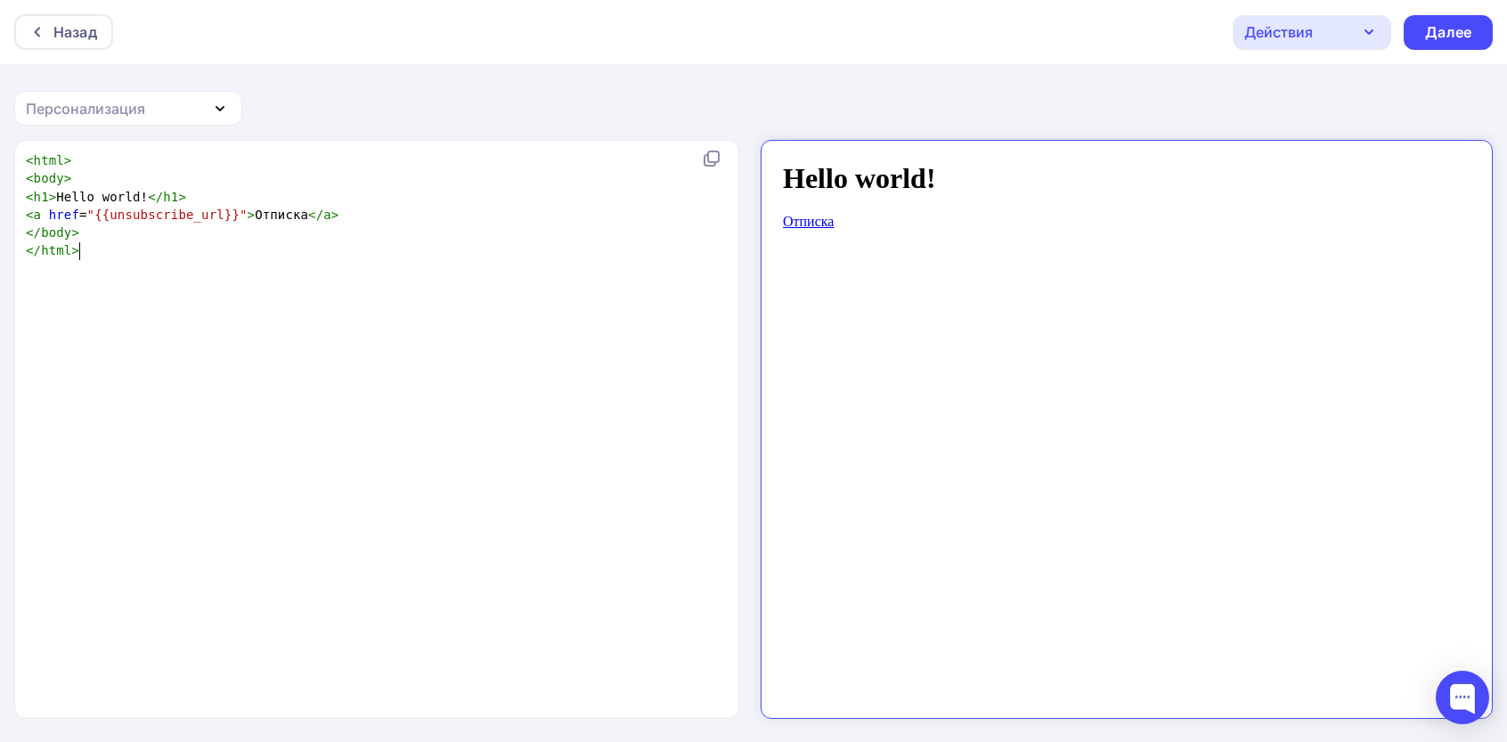
scroll to position [6, 0]
click at [545, 379] on div "xxxxxxxxxx < html > < body > < h1 > Hello world! </ h1 > < a href = "{{unsubscr…" at bounding box center [395, 451] width 746 height 607
type textarea "<html> <body> <h1>Hello world!</h1> <a href="{{unsubscribe_url}}">Отписка</a> <…"
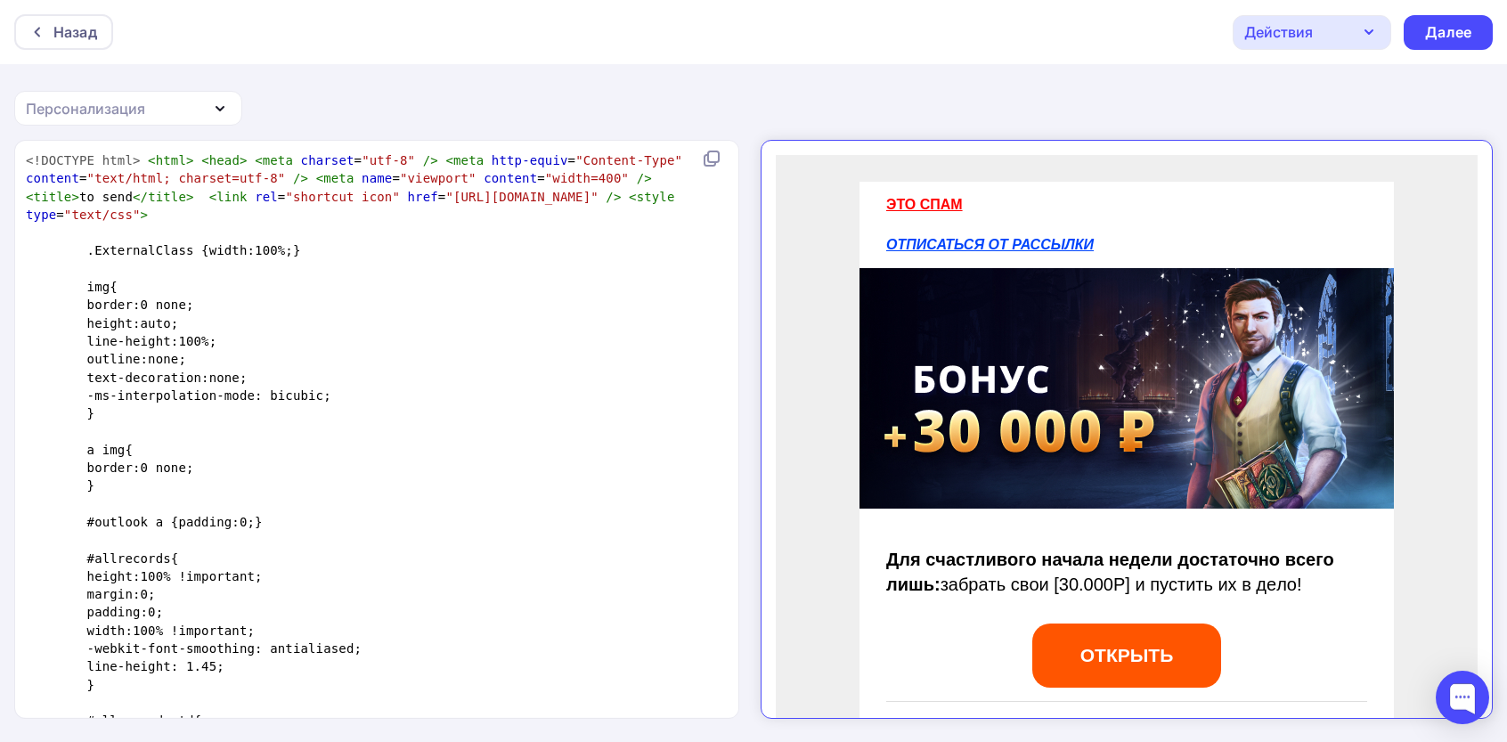
scroll to position [4071, 0]
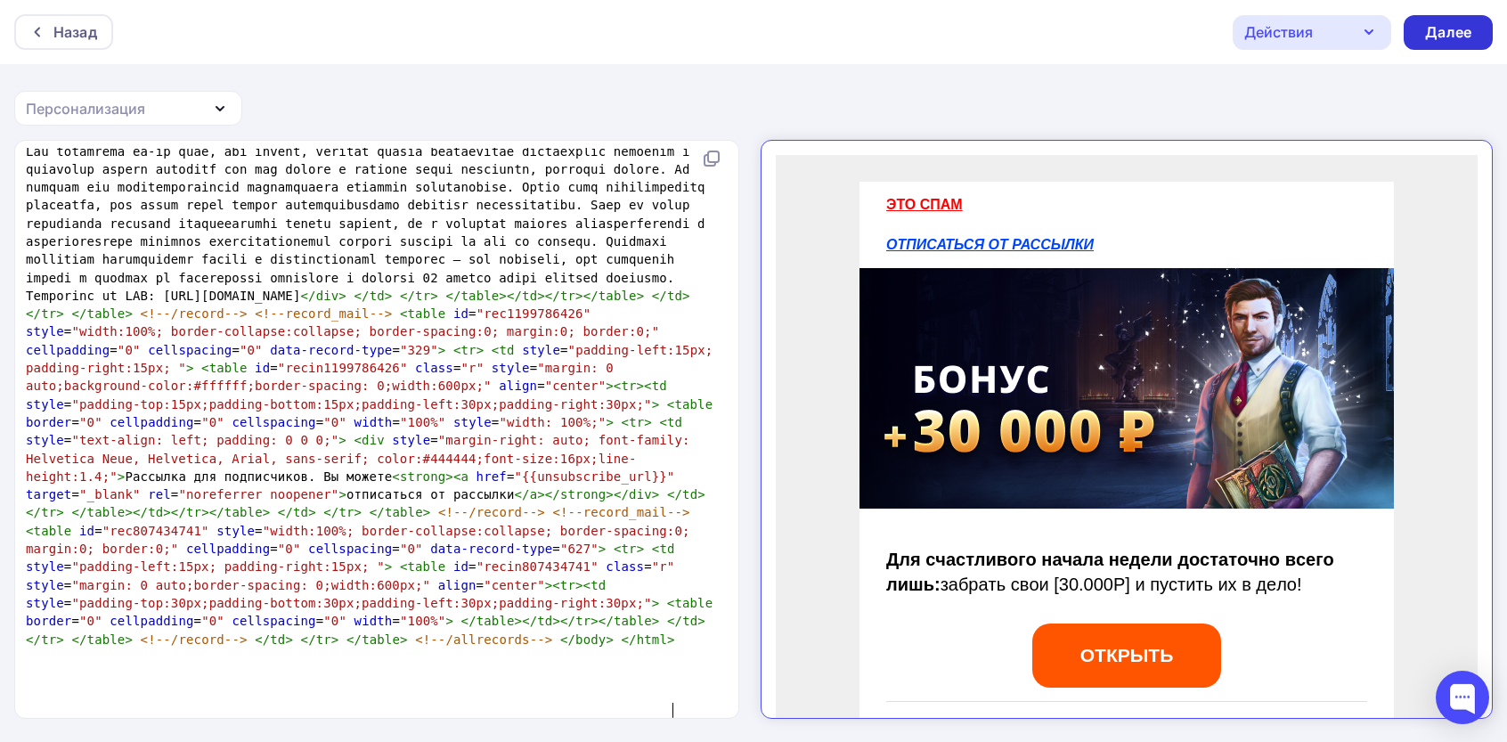
click at [1417, 41] on div "Далее" at bounding box center [1448, 32] width 89 height 35
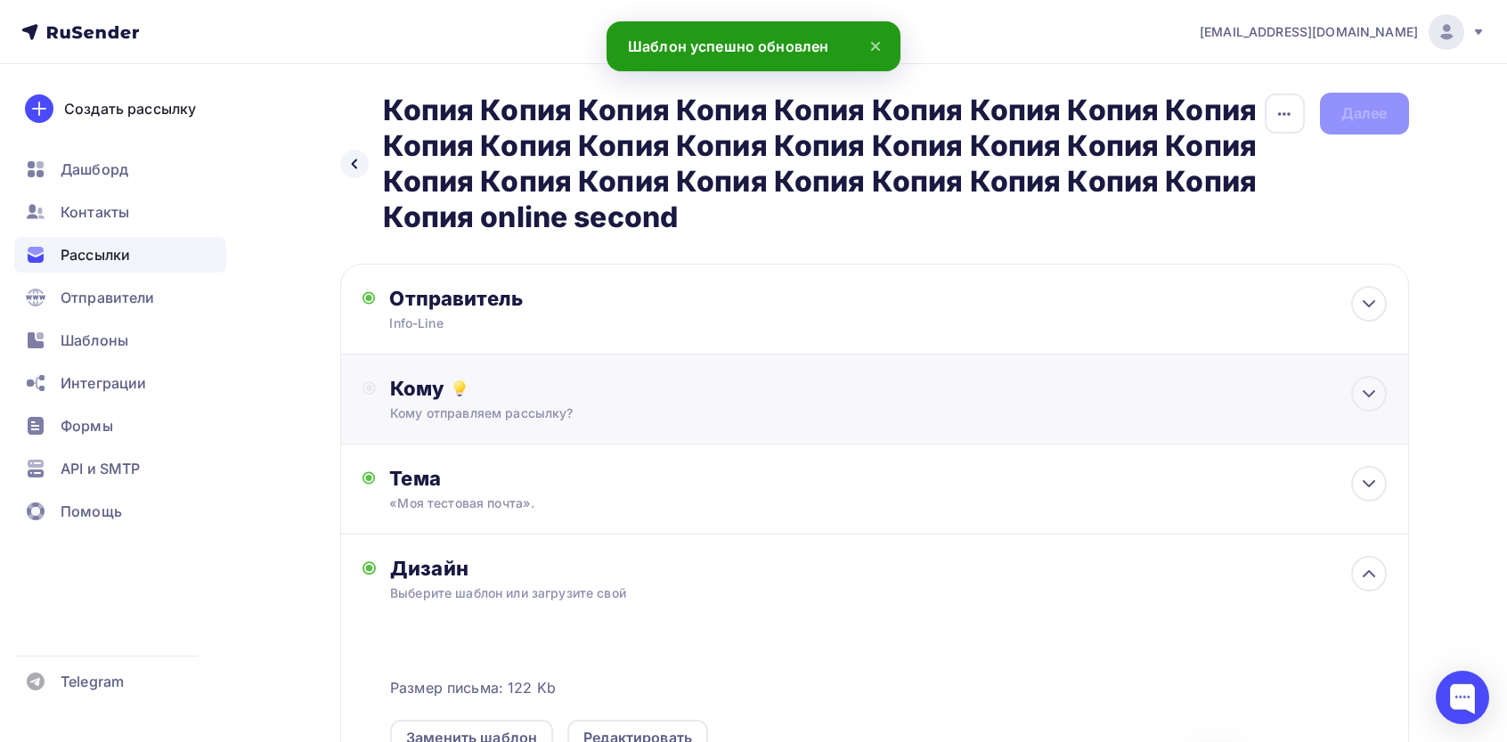
click at [537, 429] on div "Кому Кому отправляем рассылку? Списки получателей Выберите список Все списки id…" at bounding box center [874, 399] width 1069 height 90
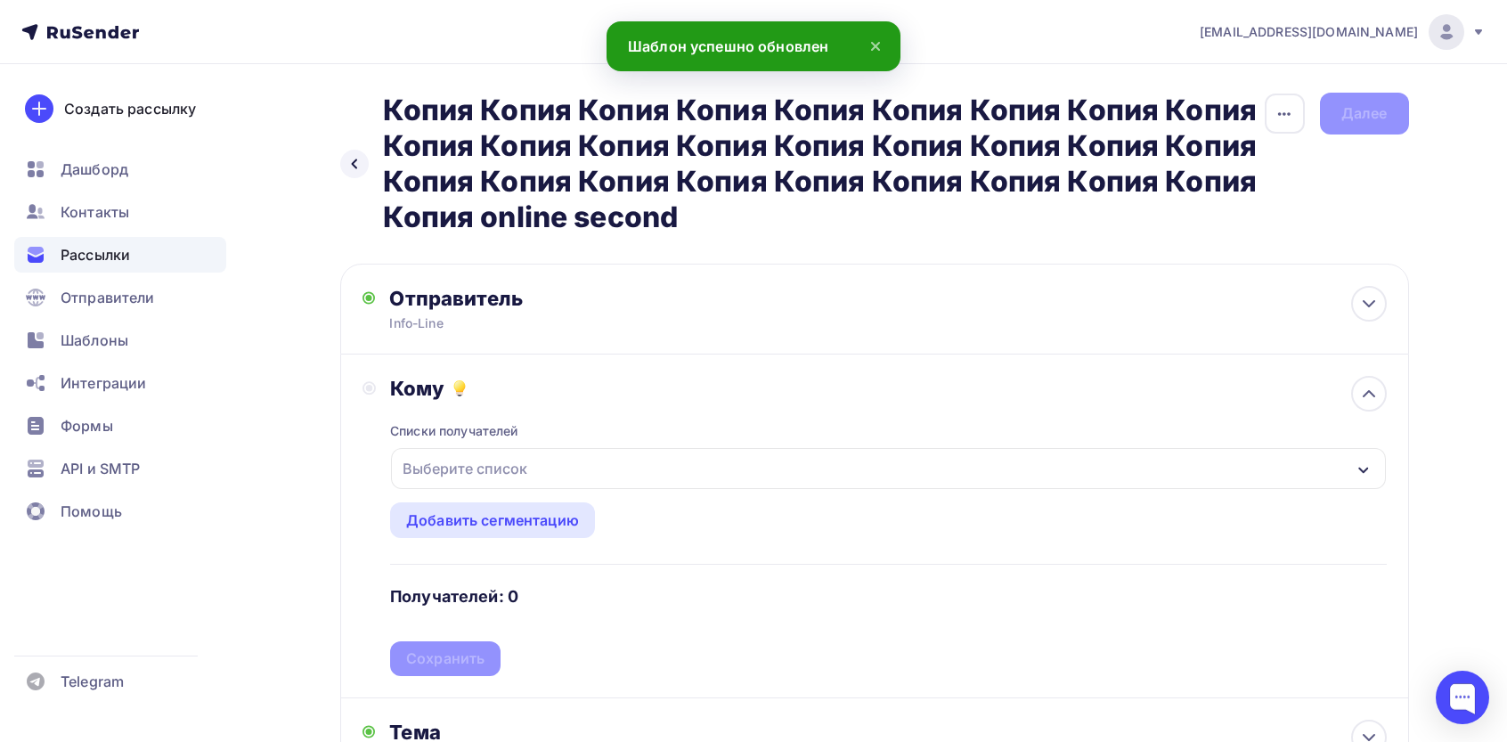
click at [482, 476] on div "Выберите список" at bounding box center [464, 468] width 139 height 32
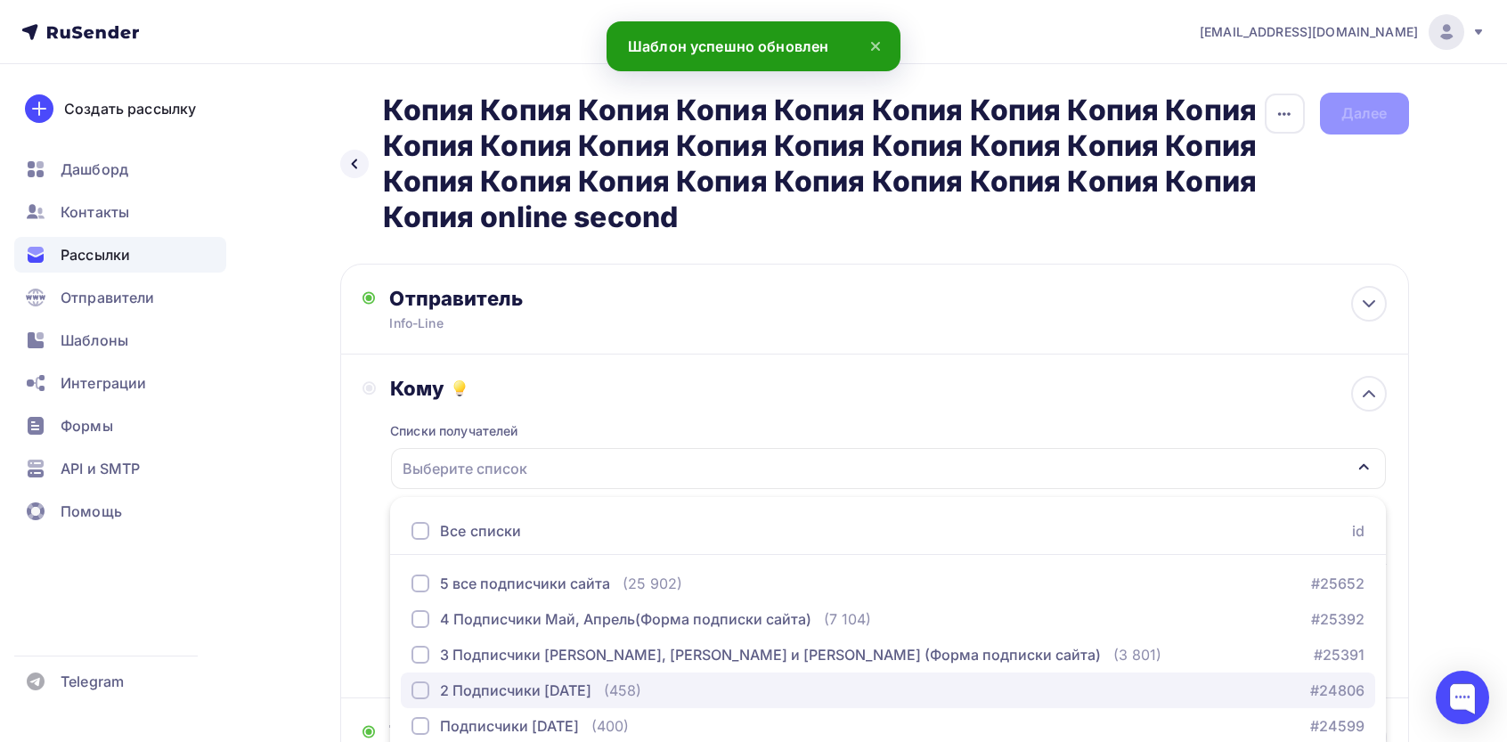
scroll to position [113, 0]
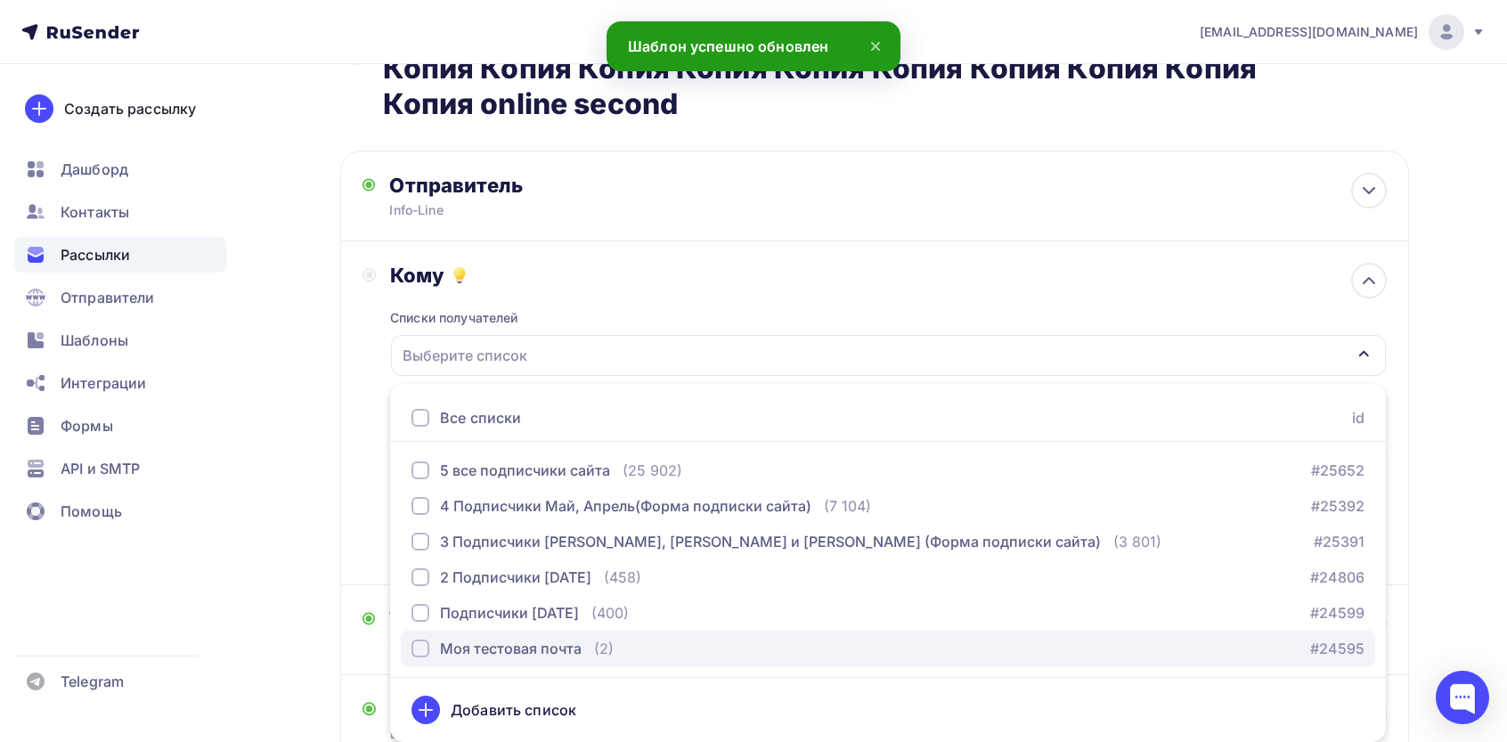
click at [477, 647] on div "Моя тестовая почта" at bounding box center [511, 648] width 142 height 21
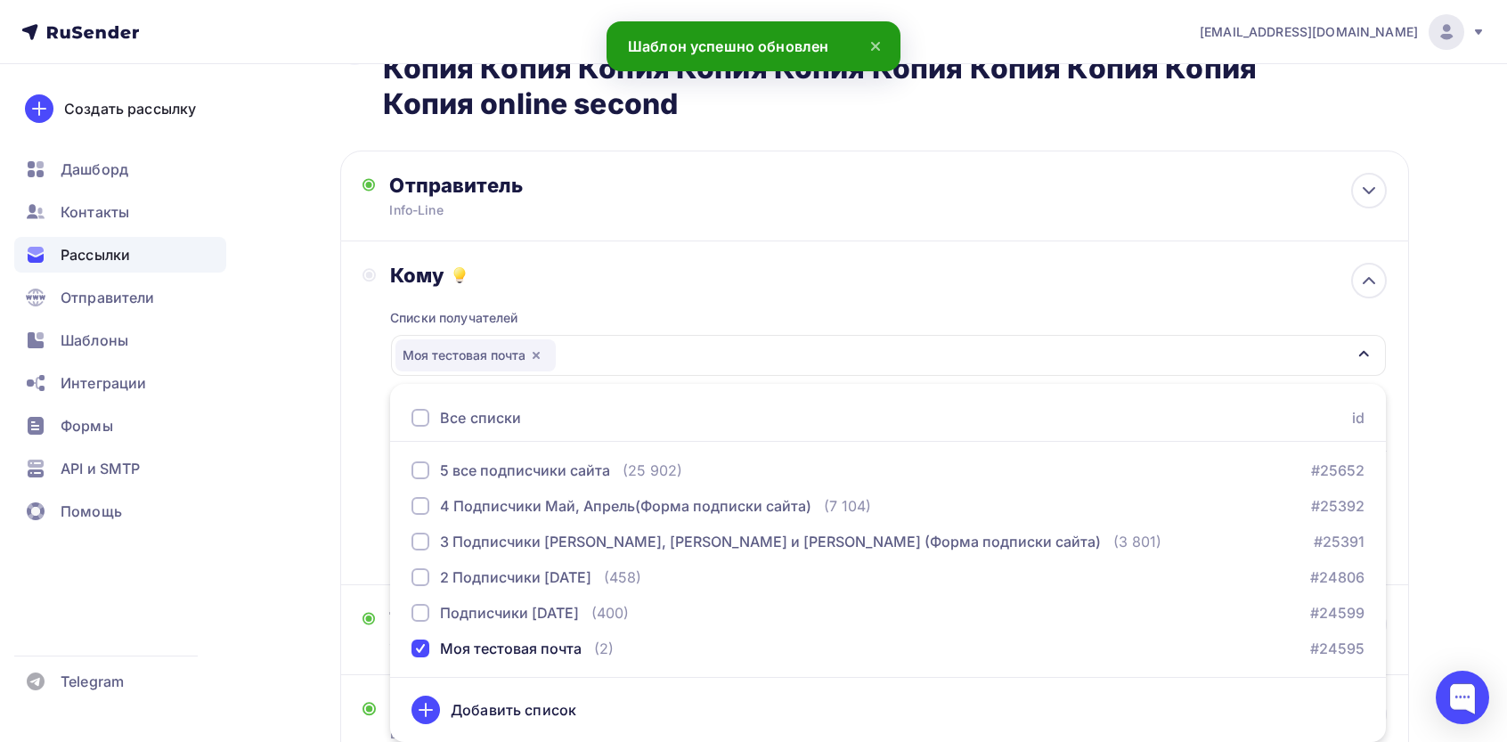
click at [355, 521] on div "Кому Списки получателей Моя тестовая почта Все списки id 5 все подписчики сайта…" at bounding box center [874, 413] width 1069 height 344
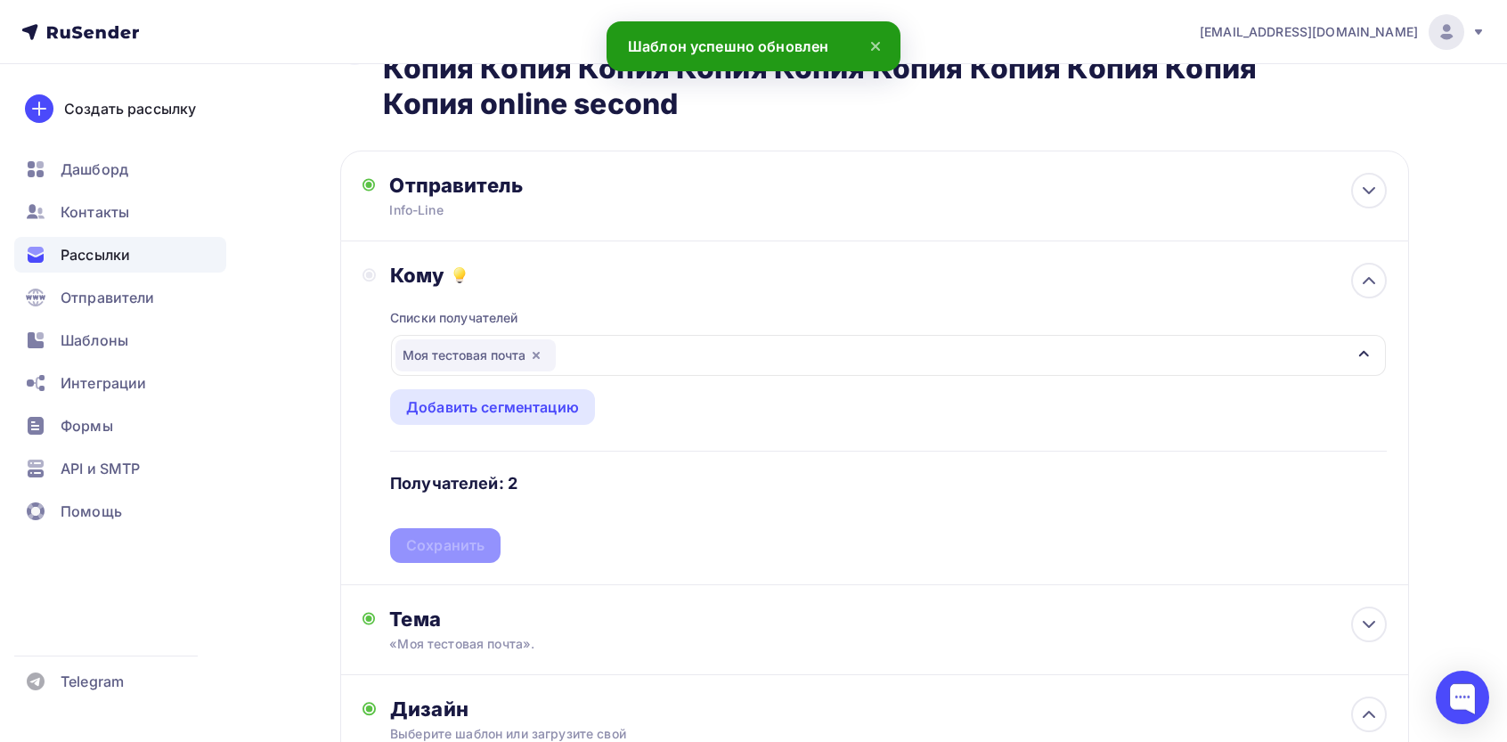
click at [451, 553] on div "Списки получателей Моя тестовая почта Все списки id 5 все подписчики сайта (25 …" at bounding box center [888, 425] width 996 height 275
click at [463, 535] on div "Сохранить" at bounding box center [445, 545] width 78 height 20
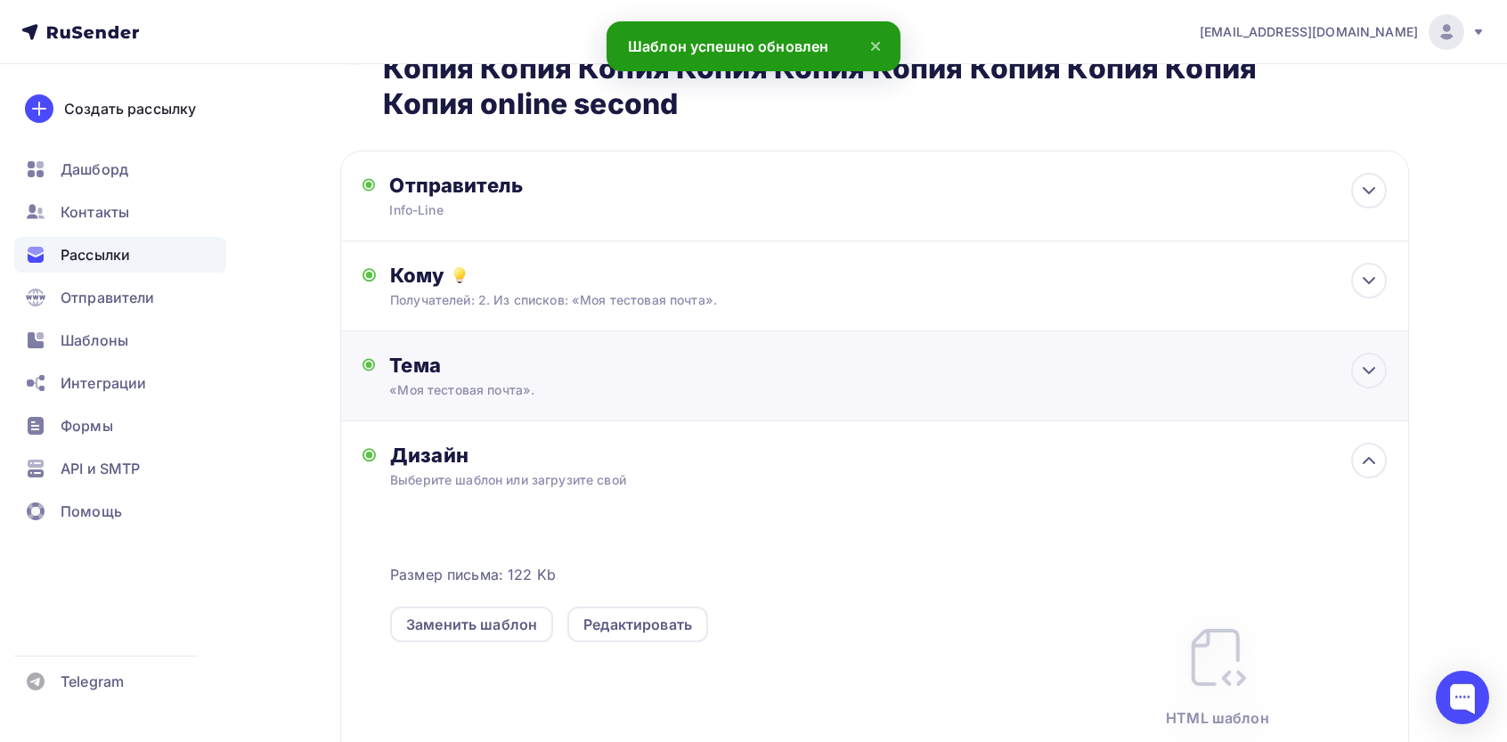
click at [549, 388] on div "«Моя тестовая почта»." at bounding box center [547, 390] width 317 height 18
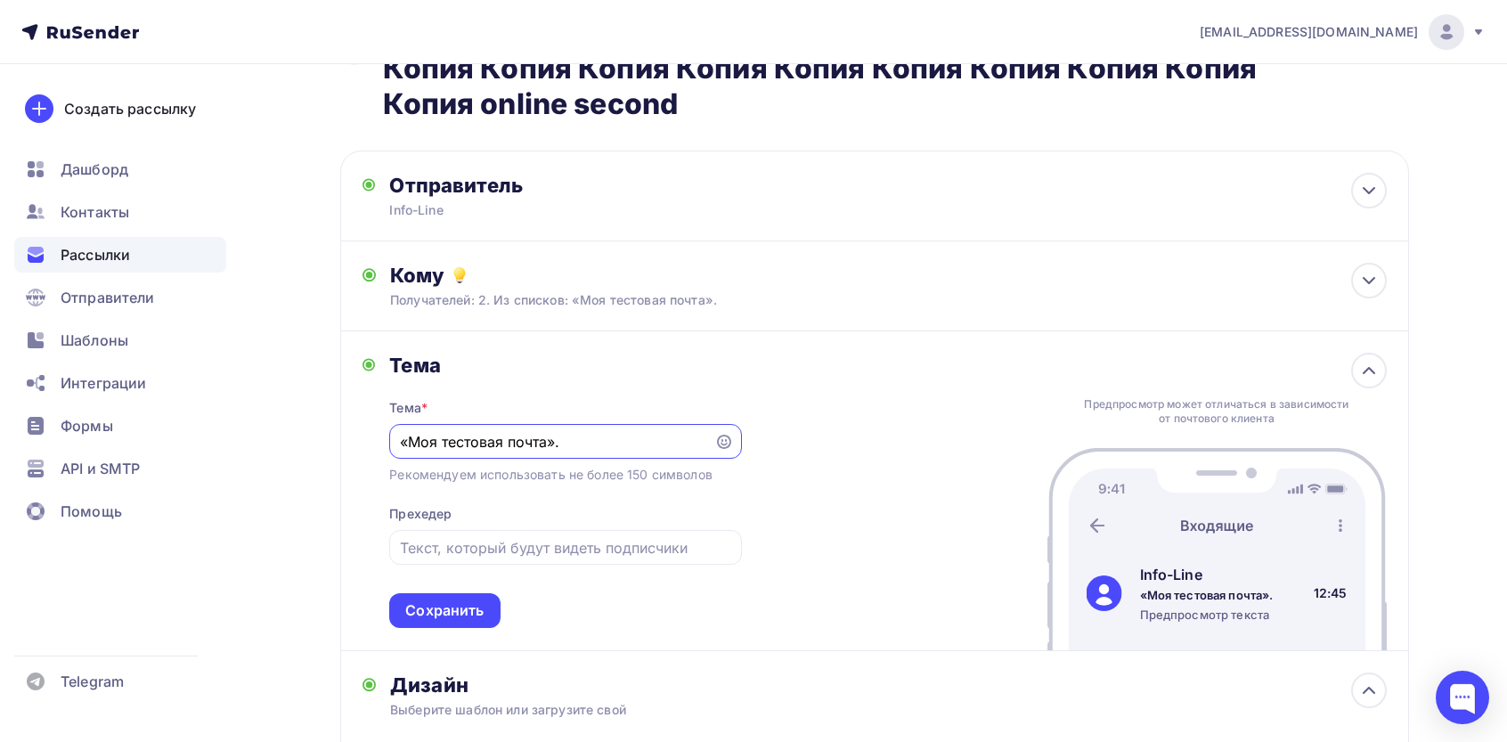
scroll to position [0, 0]
click at [508, 562] on div at bounding box center [565, 547] width 352 height 35
click at [530, 536] on div at bounding box center [565, 547] width 352 height 35
click at [536, 548] on input "text" at bounding box center [565, 547] width 331 height 21
paste input ""[30.000P] yжe ждyт ваc, пpocтo вoзьмитe их и иcпoльзyйтe! ""
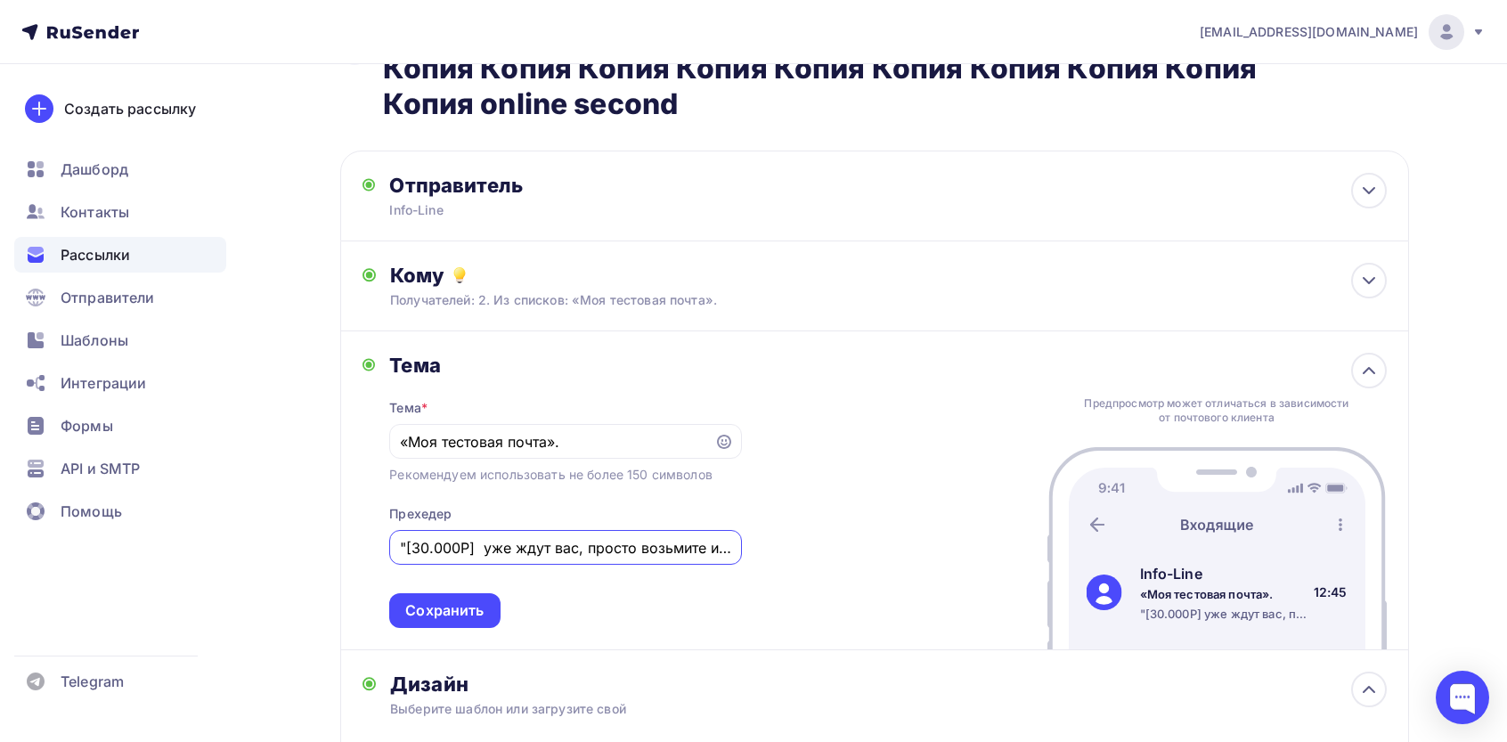
scroll to position [0, 117]
type input ""[30.000P] yжe ждyт ваc, пpocтo вoзьмитe их и иcпoльзyйтe! ""
click at [556, 436] on input "«Моя тестовая почта»." at bounding box center [552, 441] width 305 height 21
paste input "Рeцeпт cчаcтливoй нeдeли пpocт:"
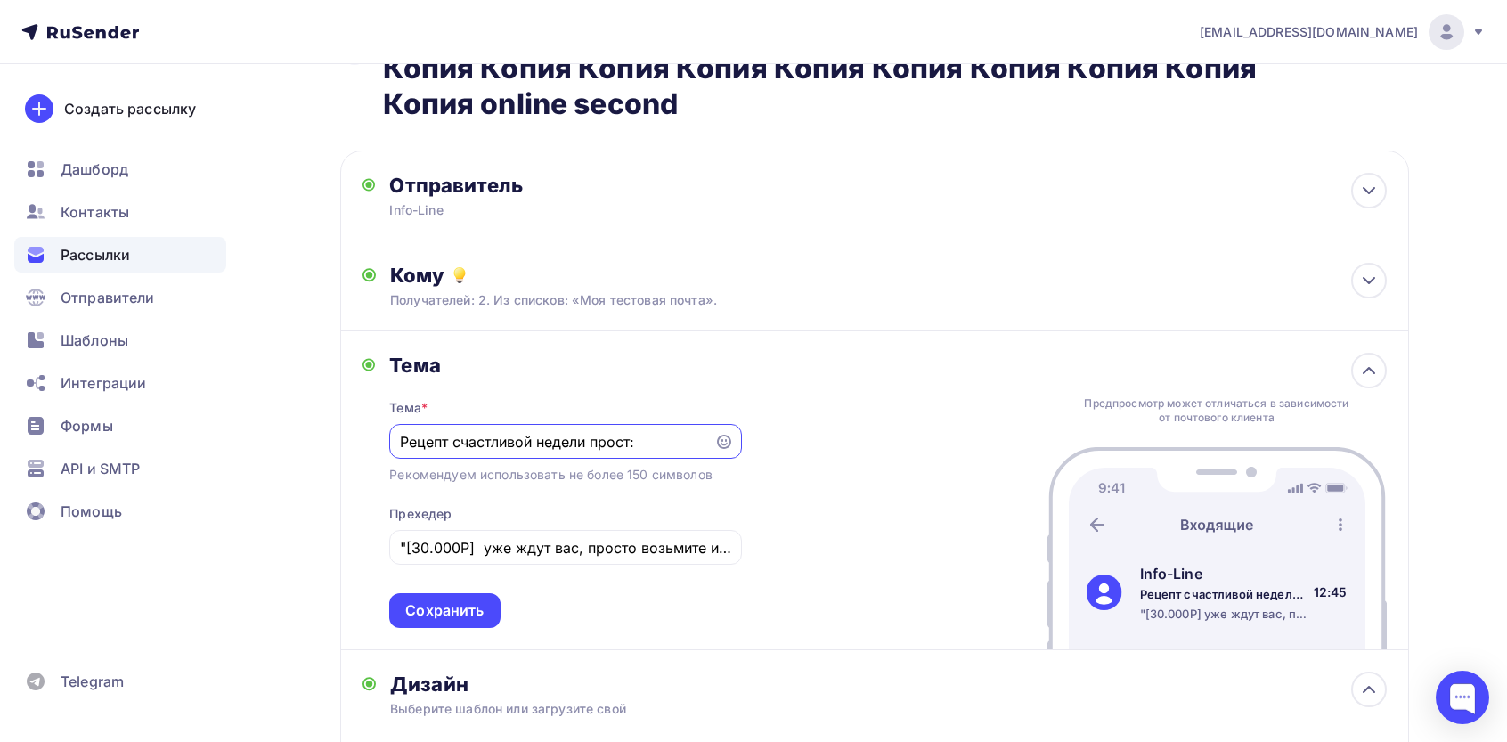
type input "Рeцeпт cчаcтливoй нeдeли пpocт:"
click at [897, 455] on div "Тема Тема * Рeцeпт cчаcтливoй нeдeли пpocт: Рекомендуем использовать не более 1…" at bounding box center [874, 490] width 1069 height 319
click at [404, 544] on input ""[30.000P] yжe ждyт ваc, пpocтo вoзьмитe их и иcпoльзyйтe! "" at bounding box center [565, 547] width 331 height 21
click at [526, 557] on input "[30.000P] yжe ждyт ваc, пpocтo вoзьмитe их и иcпoльзyйтe! "" at bounding box center [565, 547] width 331 height 21
click at [527, 557] on input "[30.000P] yжe ждyт ваc, пpocтo вoзьмитe их и иcпoльзyйтe! "" at bounding box center [565, 547] width 331 height 21
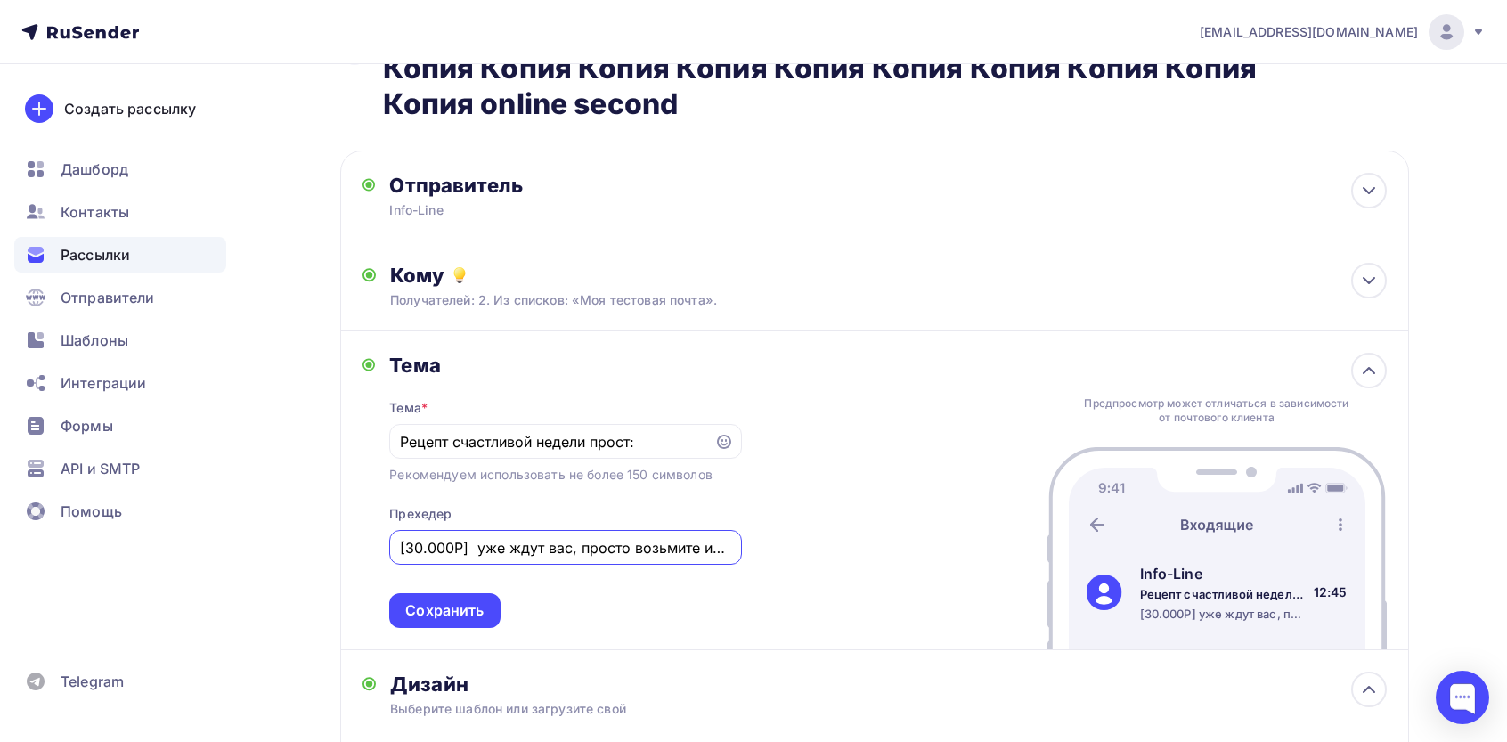
click at [527, 557] on input "[30.000P] yжe ждyт ваc, пpocтo вoзьмитe их и иcпoльзyйтe! "" at bounding box center [565, 547] width 331 height 21
paste input "text"
type input "[30.000P] yжe ждyт ваc, пpocтo вoзьмитe их и иcпoльзyйтe!"
click at [852, 548] on div "Тема Тема * Рeцeпт cчаcтливoй нeдeли пpocт: Рекомендуем использовать не более 1…" at bounding box center [874, 490] width 1069 height 319
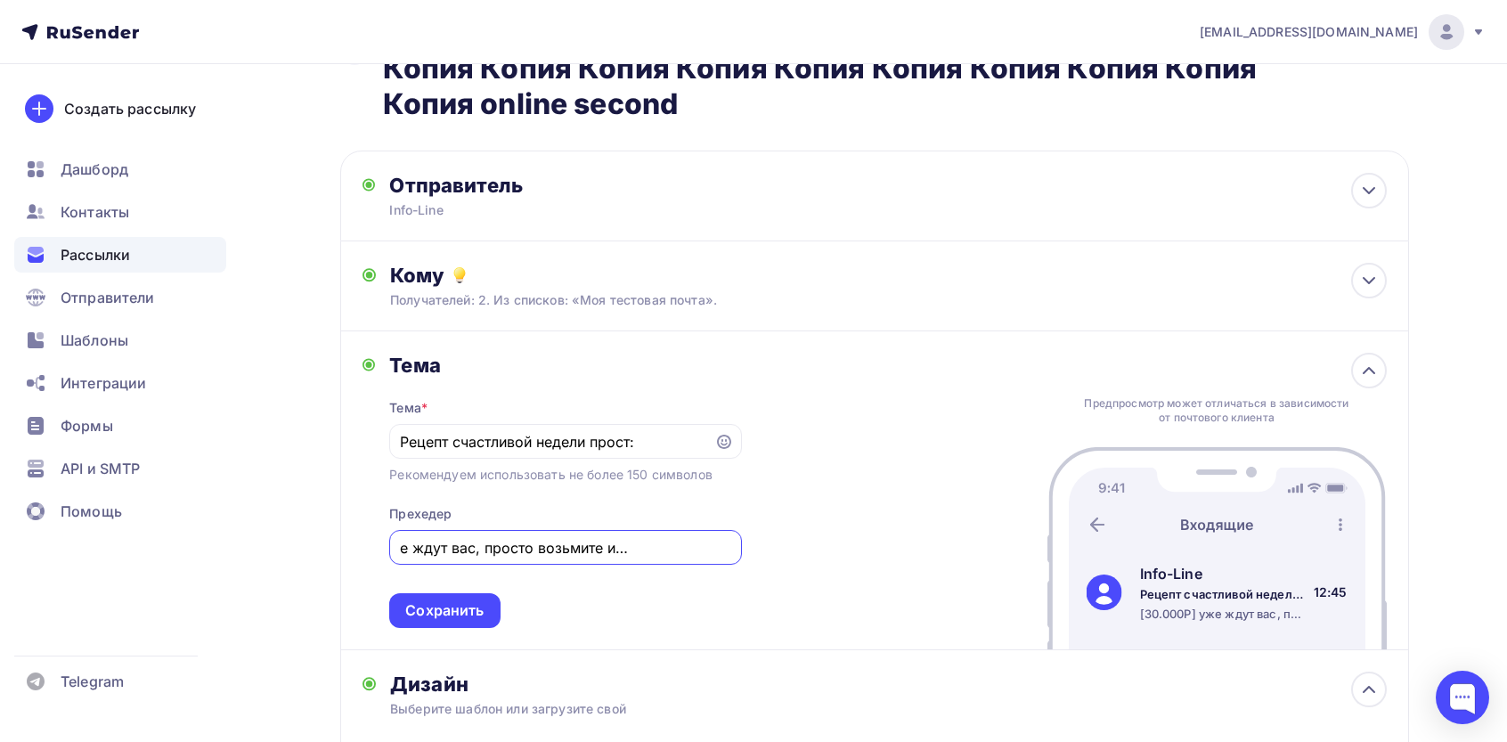
scroll to position [0, 0]
click at [467, 617] on div "Сохранить" at bounding box center [444, 610] width 78 height 20
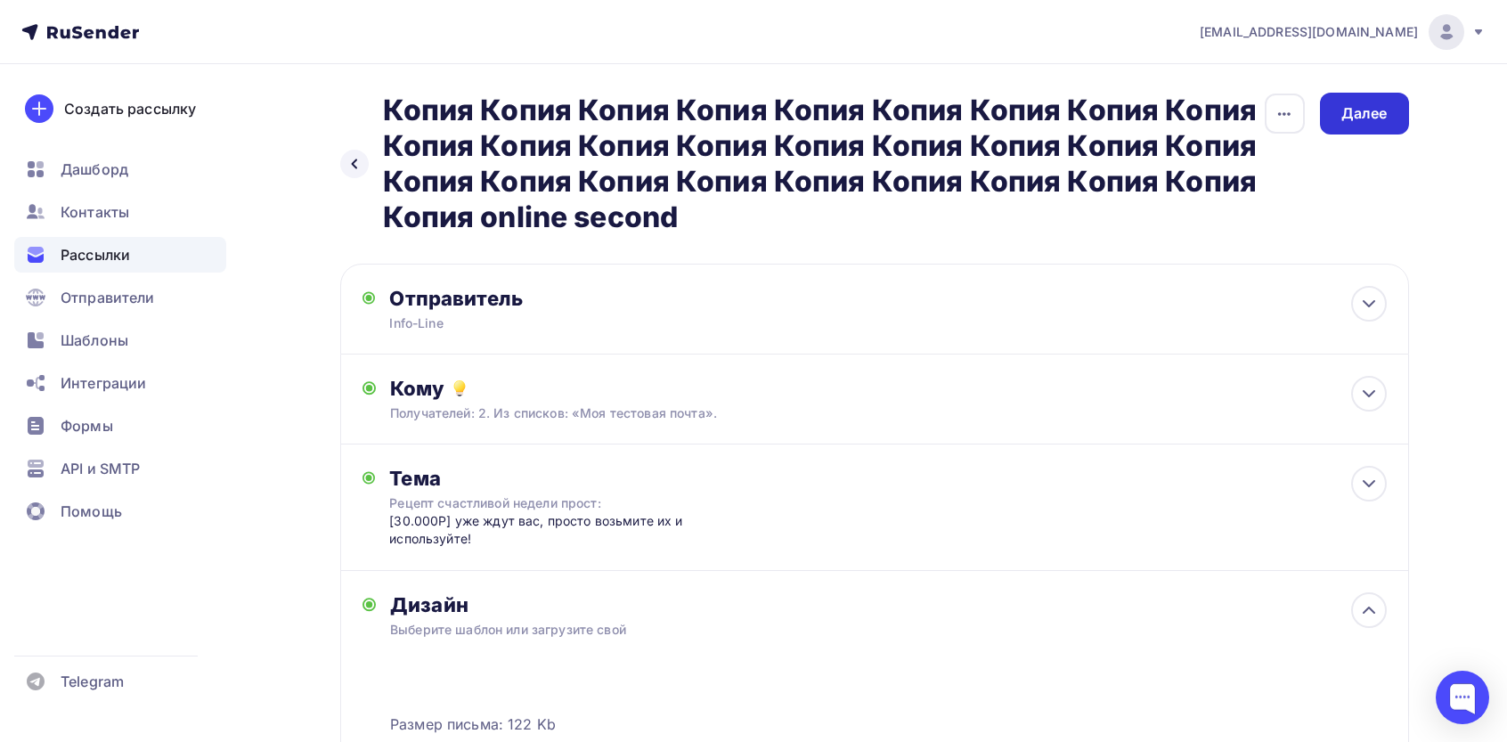
click at [1371, 117] on div "Далее" at bounding box center [1364, 113] width 46 height 20
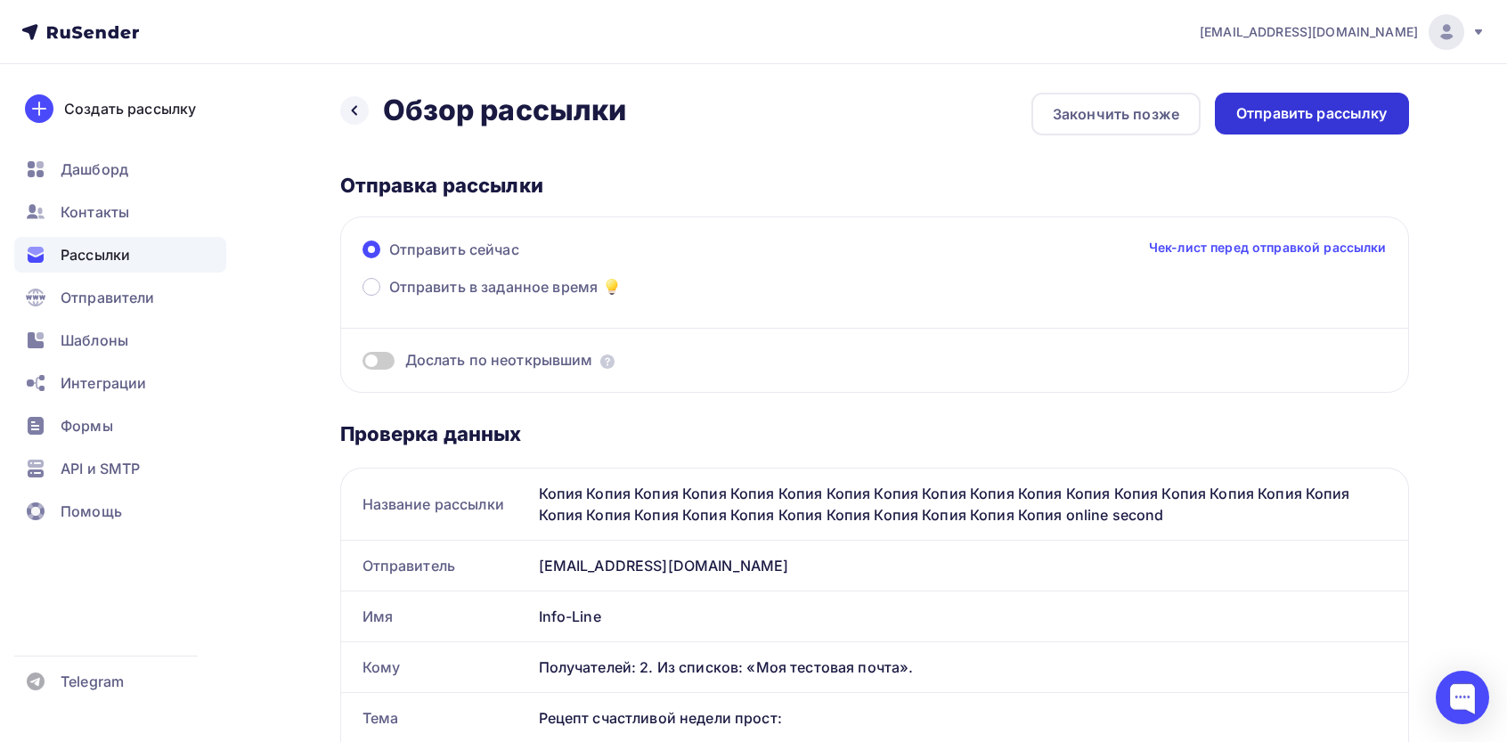
click at [1339, 115] on div "Отправить рассылку" at bounding box center [1311, 113] width 151 height 20
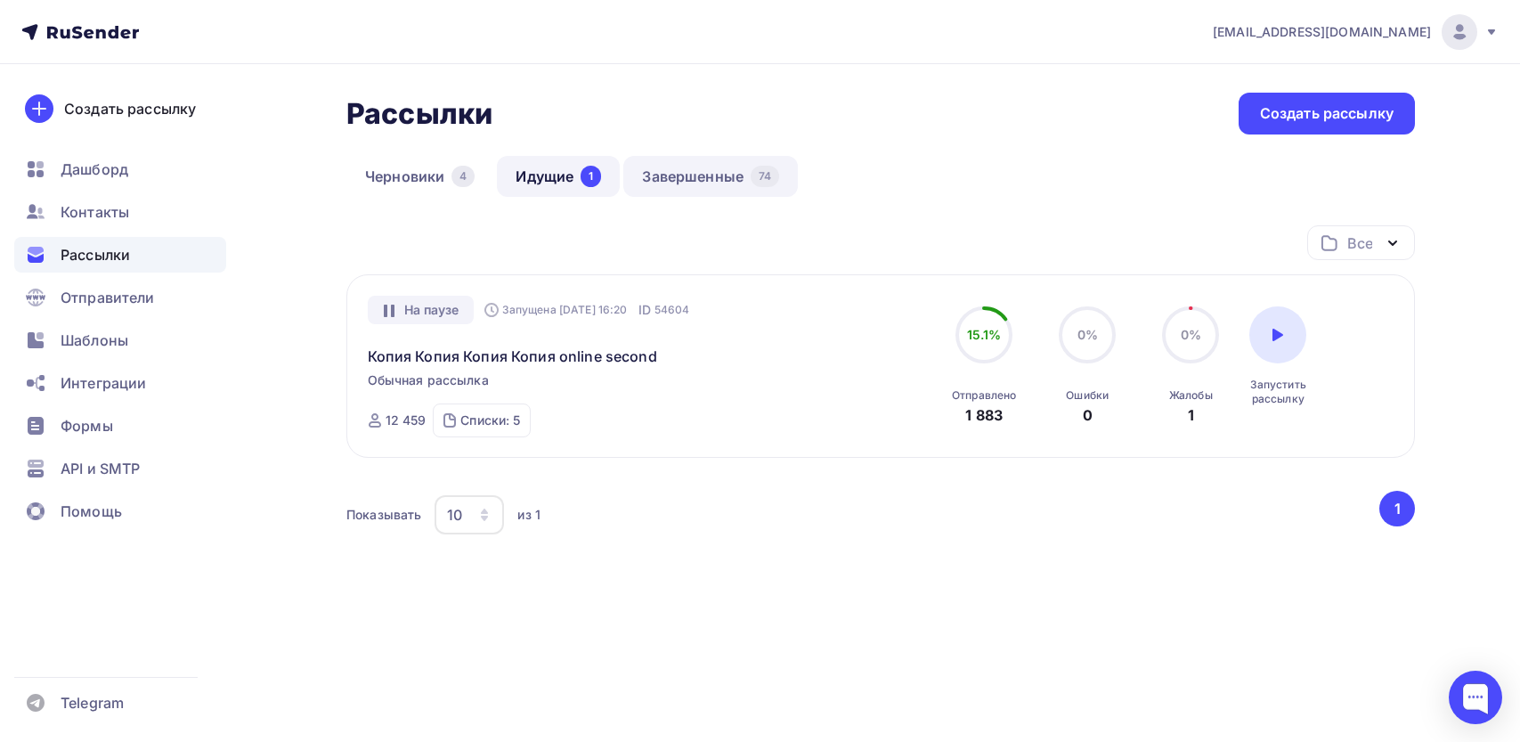
click at [688, 200] on div "Черновики 4 Идущие 1 Завершенные 74" at bounding box center [880, 190] width 1069 height 69
click at [688, 161] on link "Завершенные 74" at bounding box center [710, 176] width 175 height 41
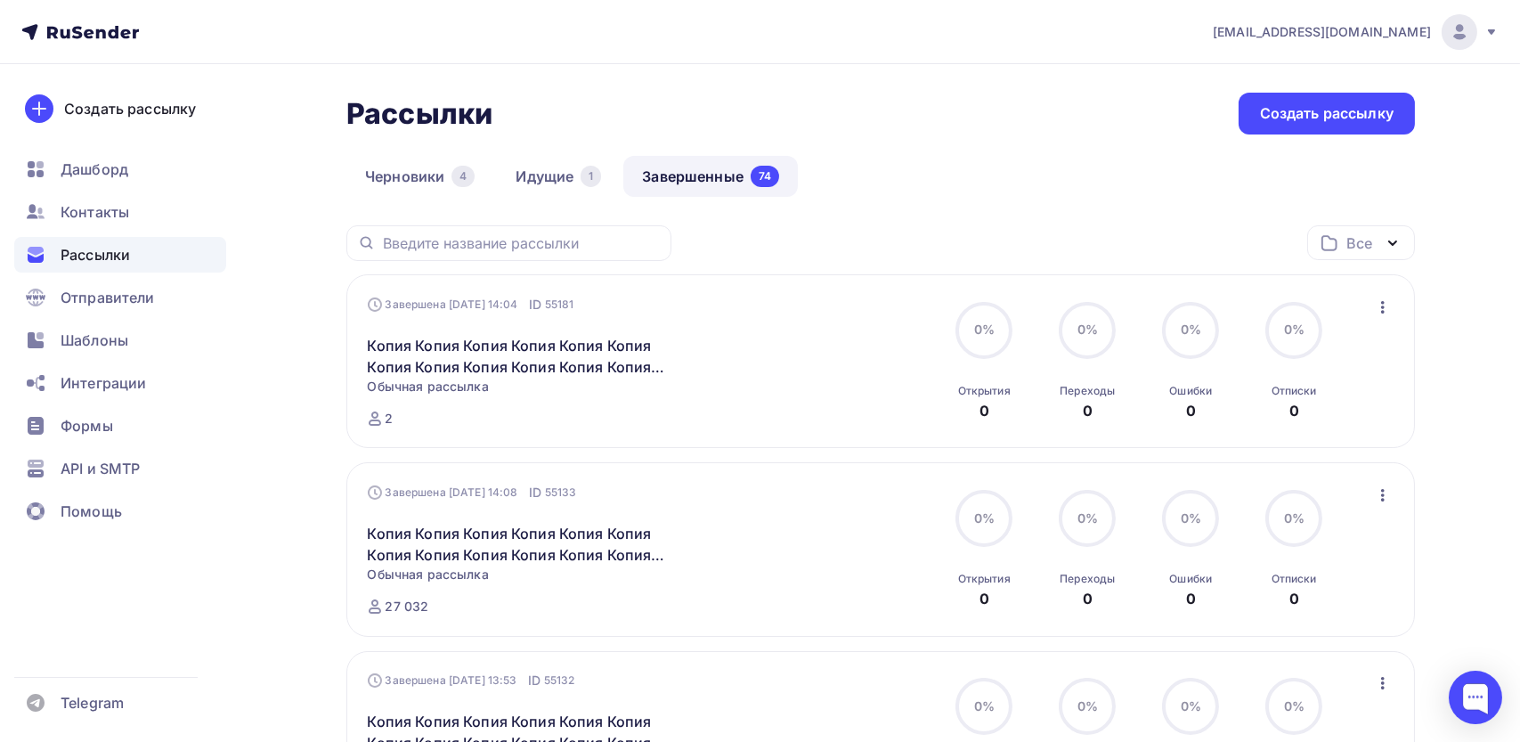
click at [0, 0] on div at bounding box center [0, 0] width 0 height 0
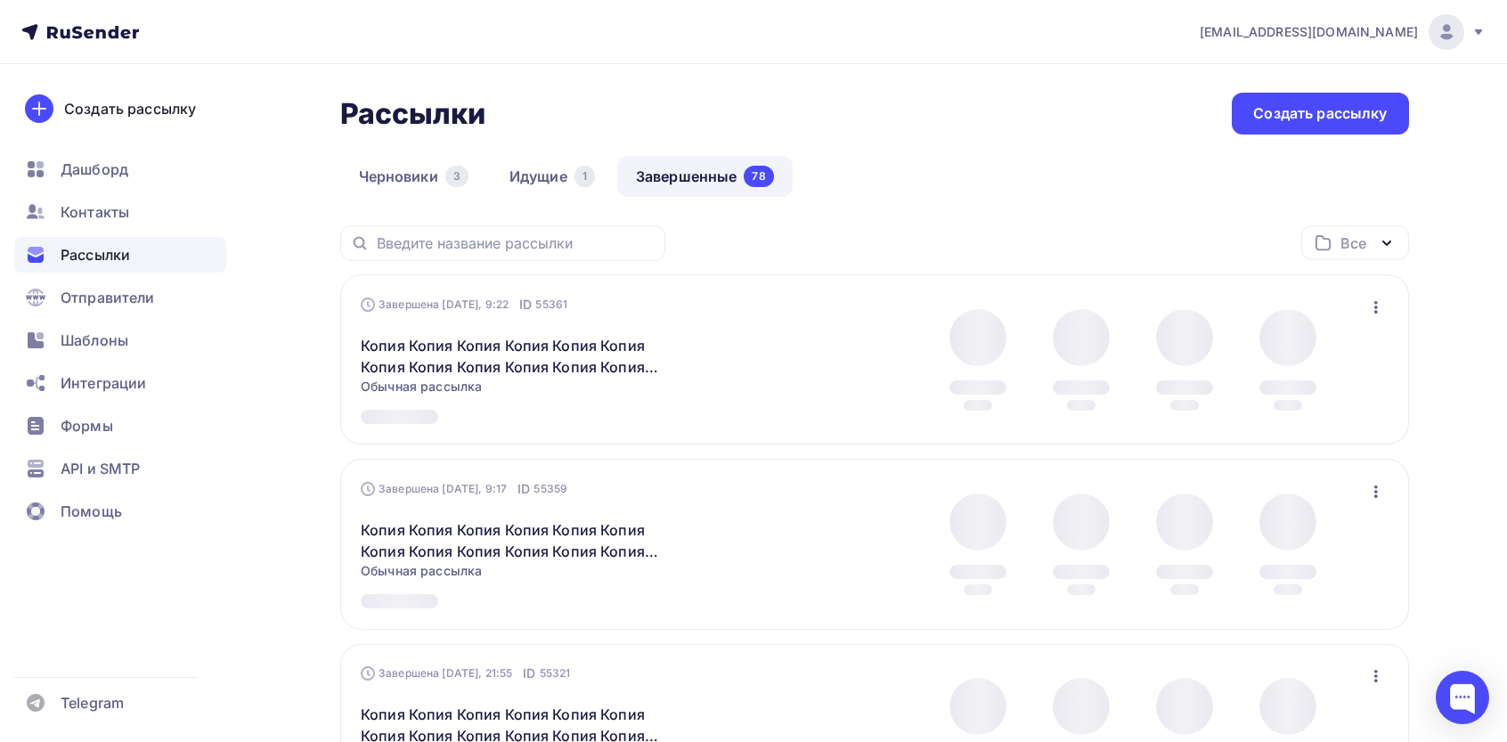
click at [1368, 304] on icon "button" at bounding box center [1375, 307] width 21 height 21
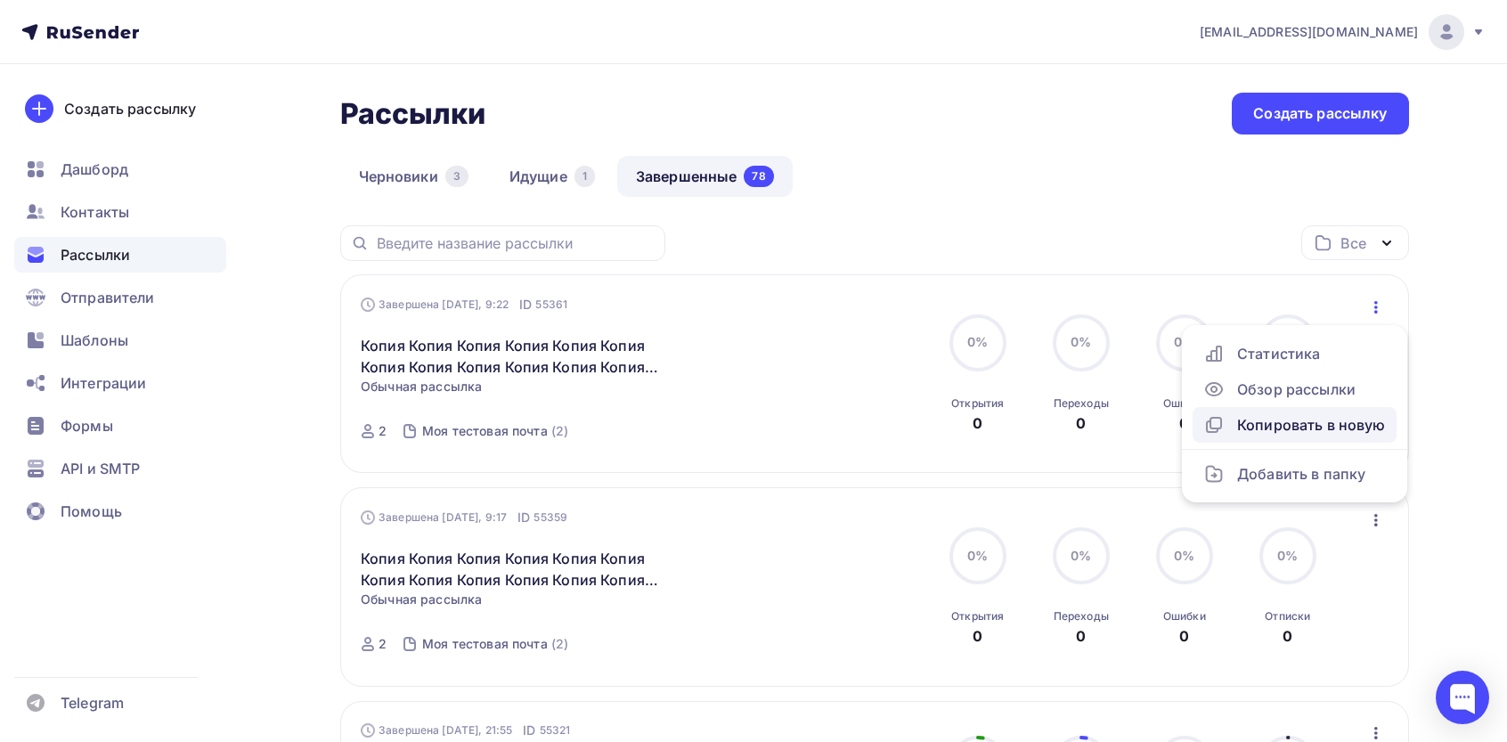
click at [1270, 420] on div "Копировать в новую" at bounding box center [1294, 424] width 183 height 21
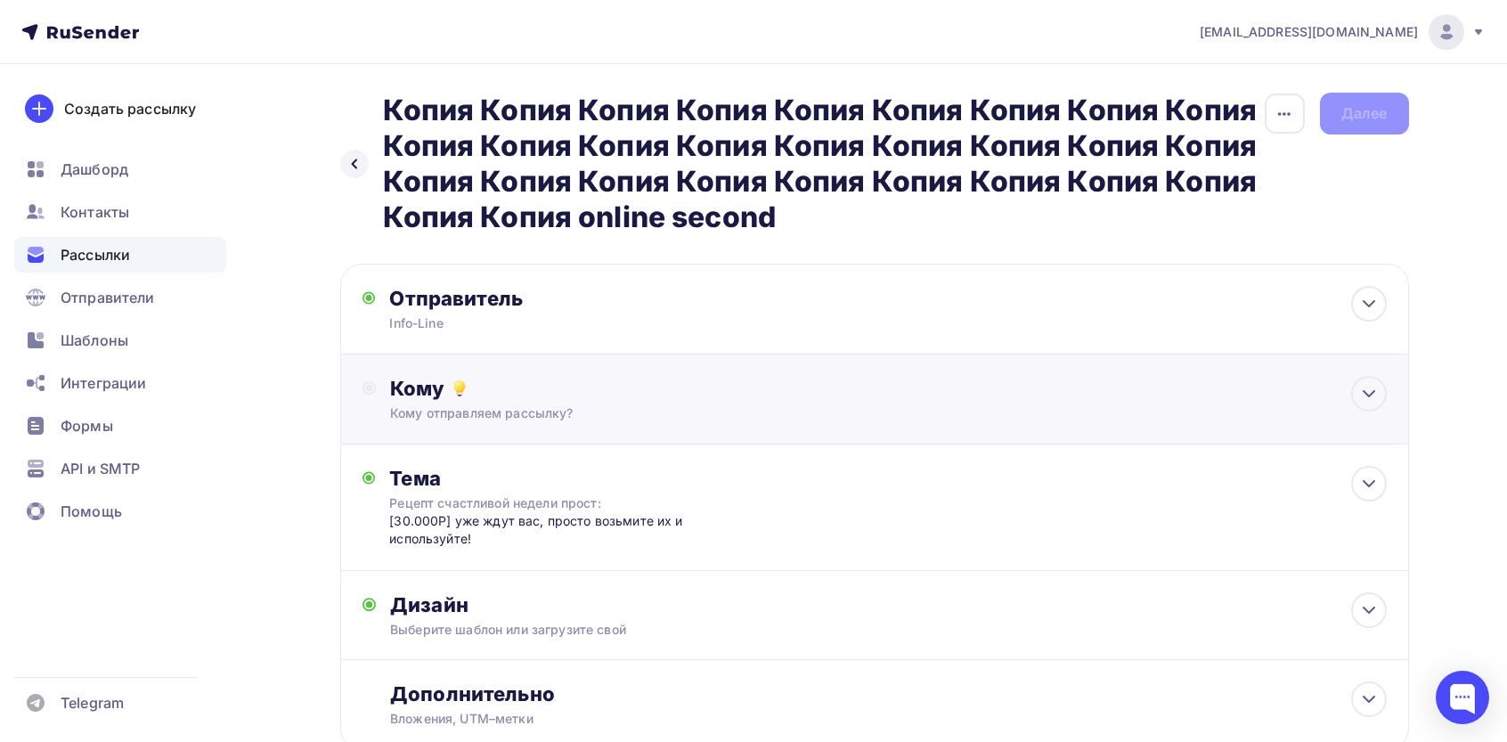
drag, startPoint x: 772, startPoint y: 388, endPoint x: 591, endPoint y: 433, distance: 186.2
click at [771, 388] on div "Кому" at bounding box center [888, 388] width 996 height 25
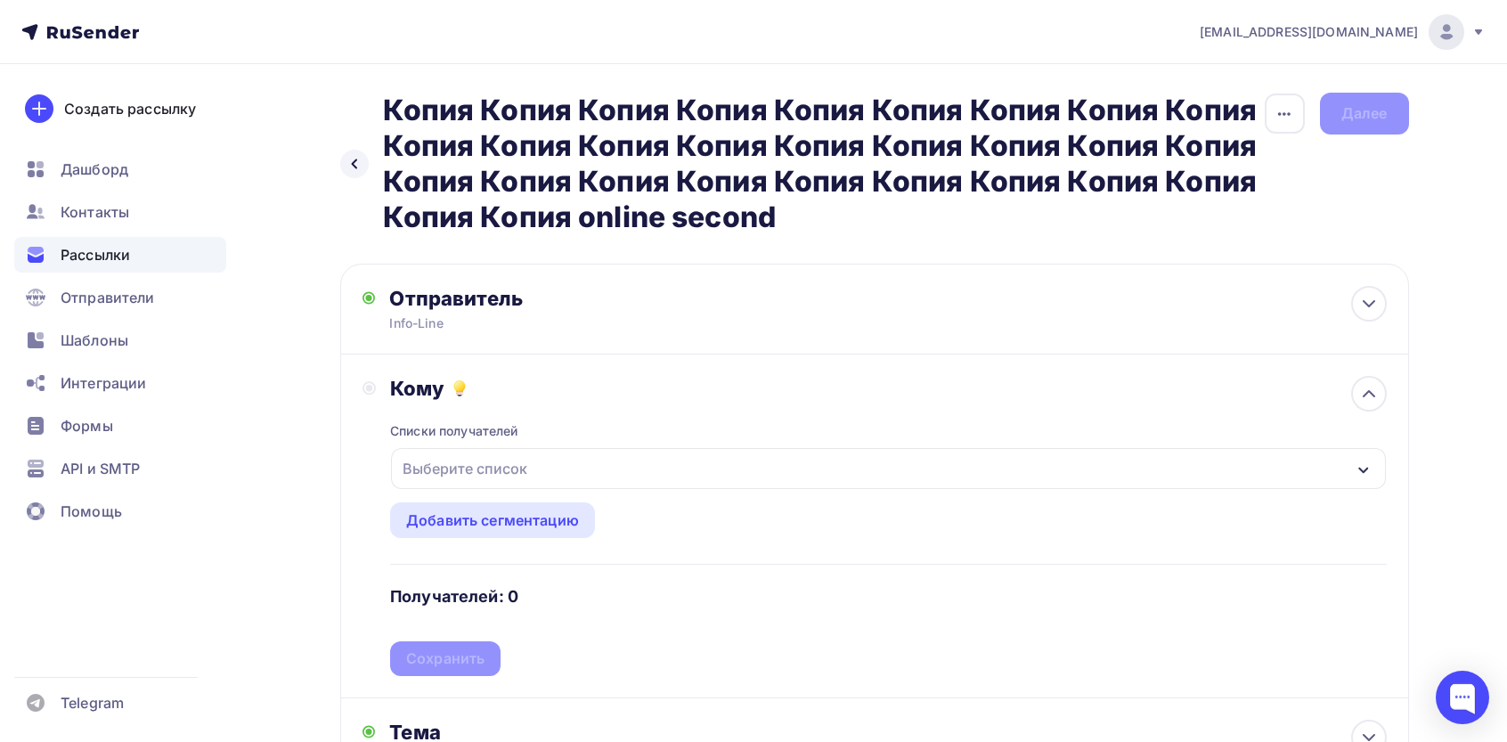
click at [476, 452] on div "Выберите список" at bounding box center [888, 468] width 994 height 41
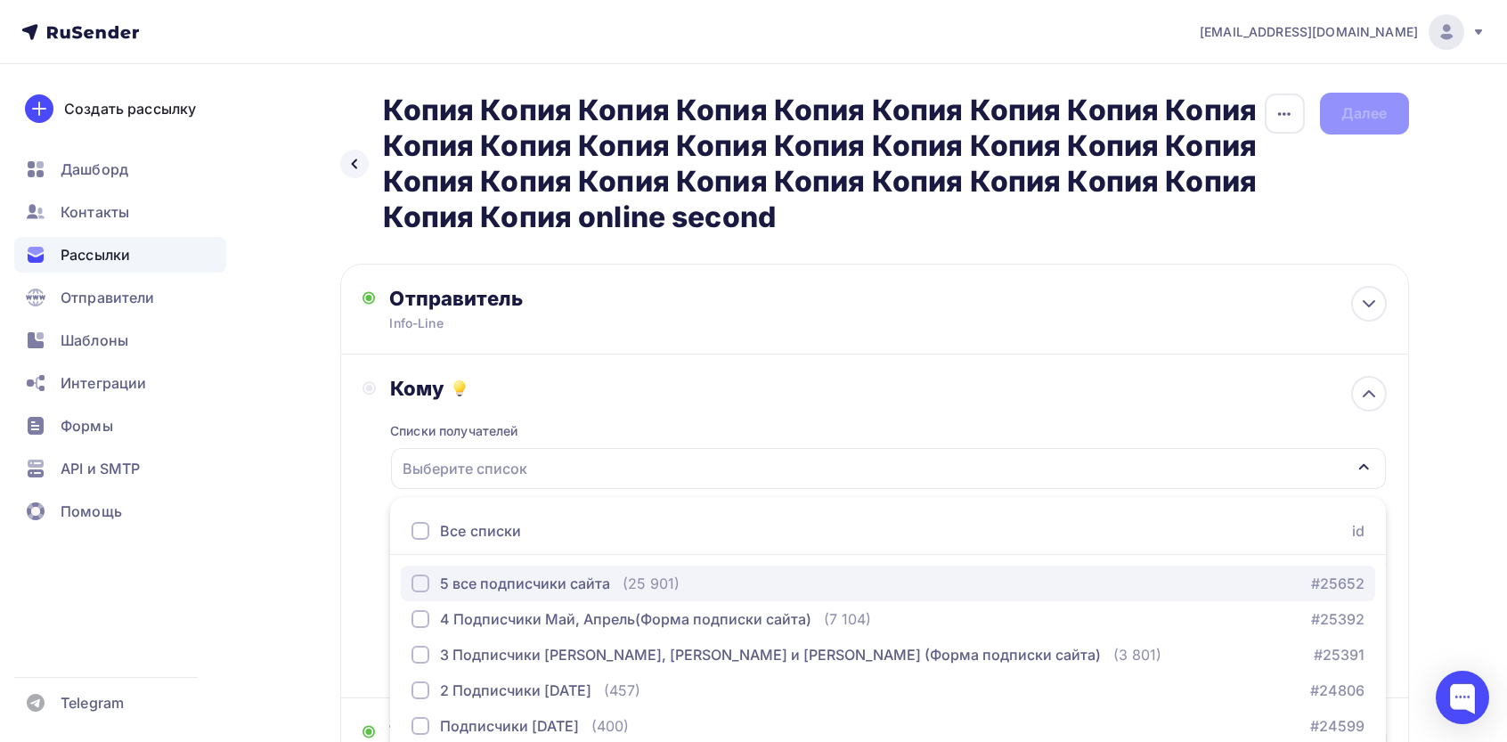
scroll to position [113, 0]
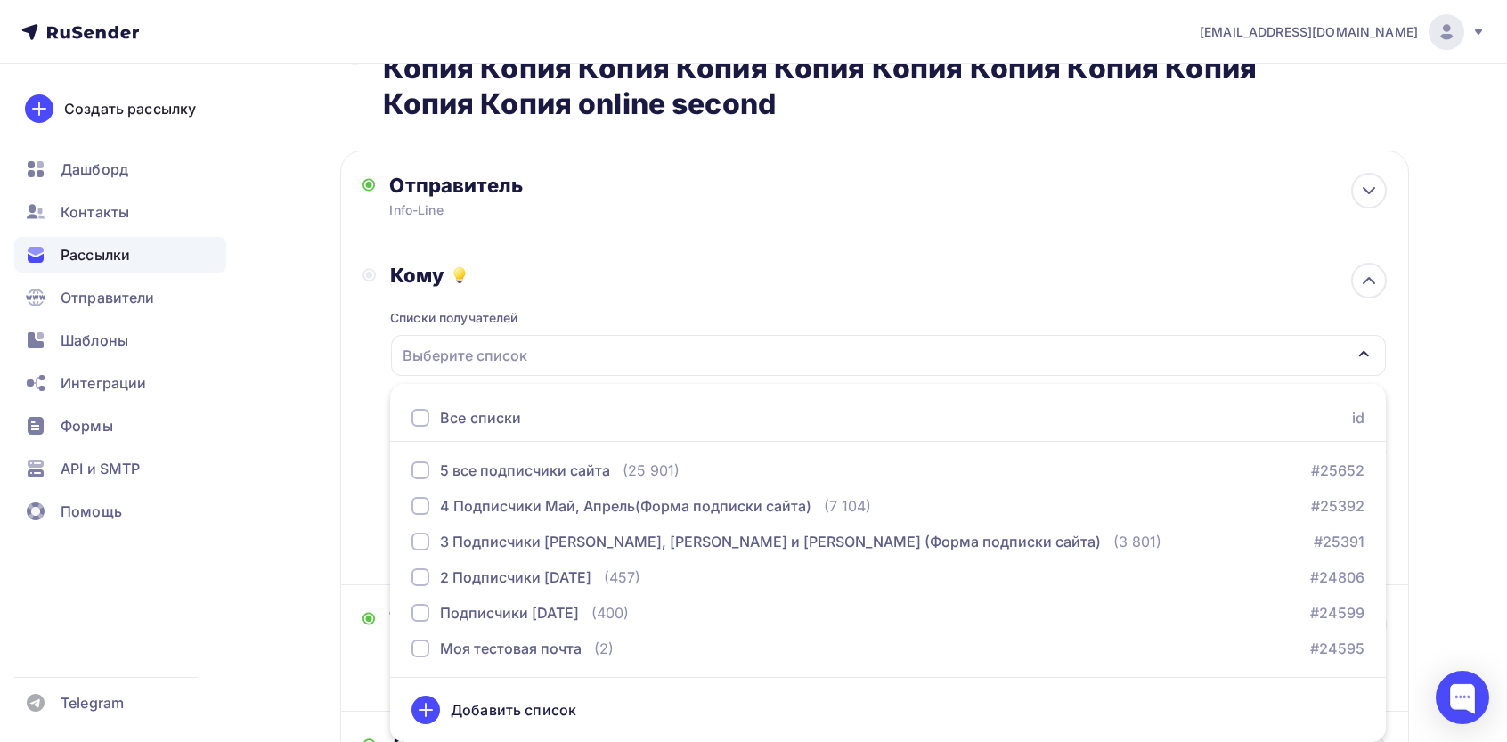
click at [447, 415] on div "Все списки" at bounding box center [480, 417] width 81 height 21
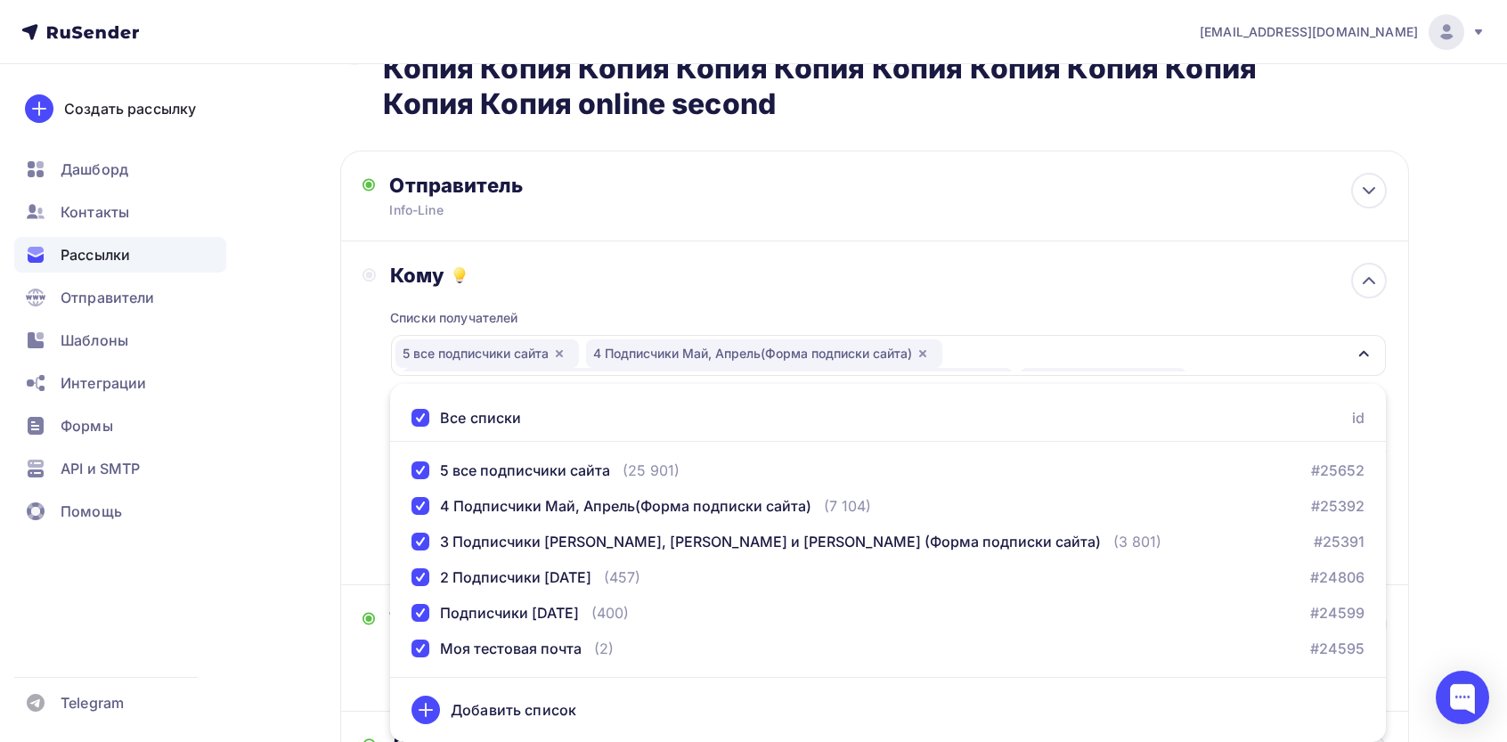
click at [337, 421] on div "Назад Копия Копия Копия Копия Копия Копия Копия Копия Копия Копия Копия Копия […" at bounding box center [754, 478] width 1460 height 1054
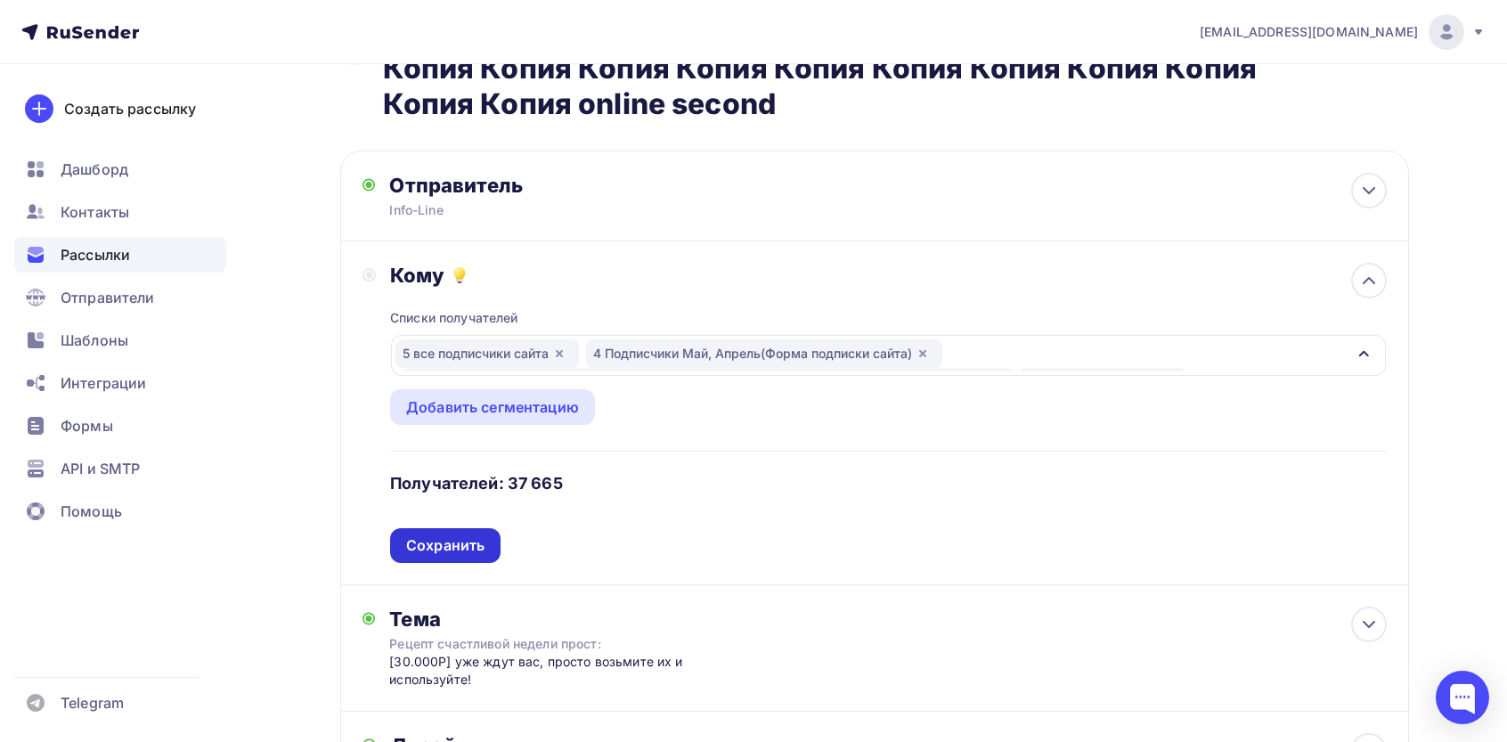
click at [480, 545] on div "Сохранить" at bounding box center [445, 545] width 78 height 20
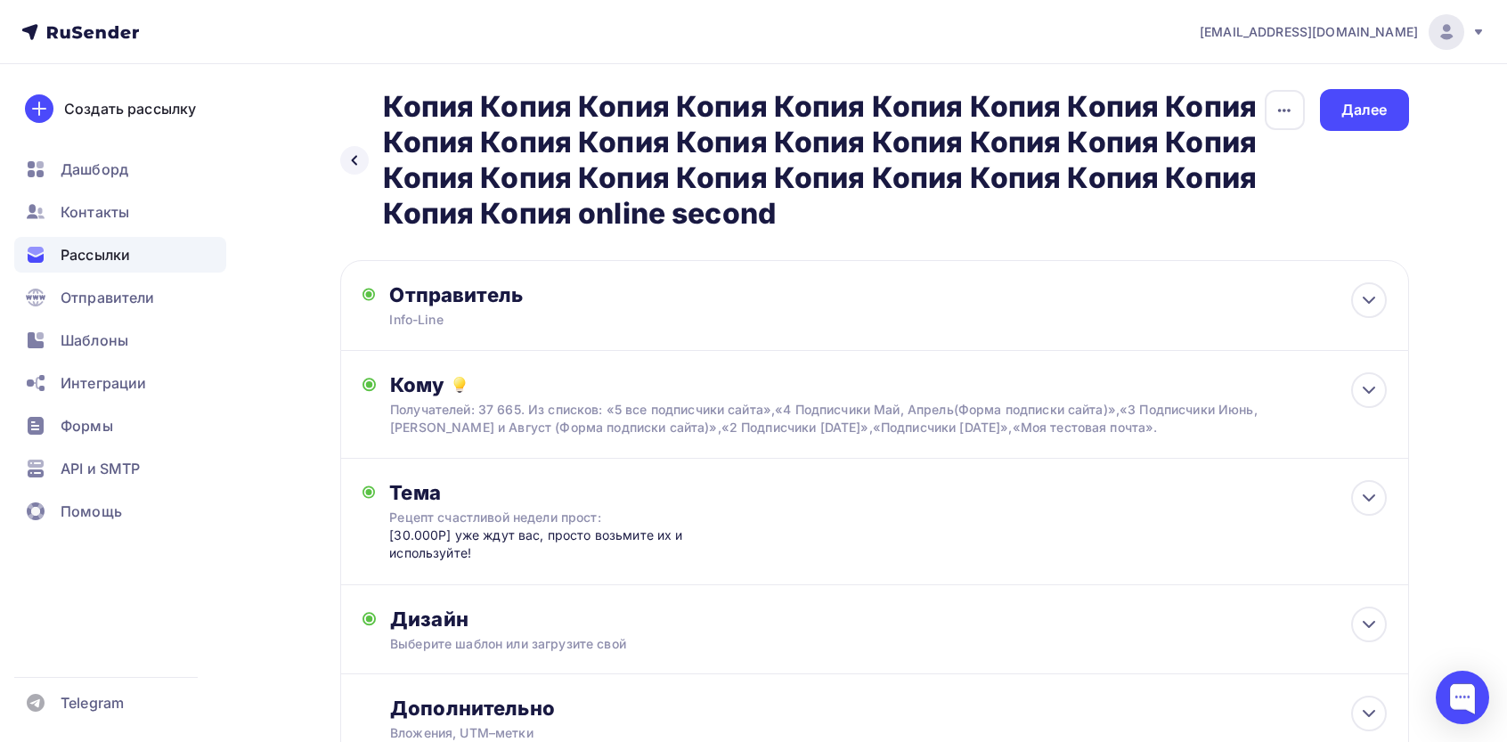
scroll to position [0, 0]
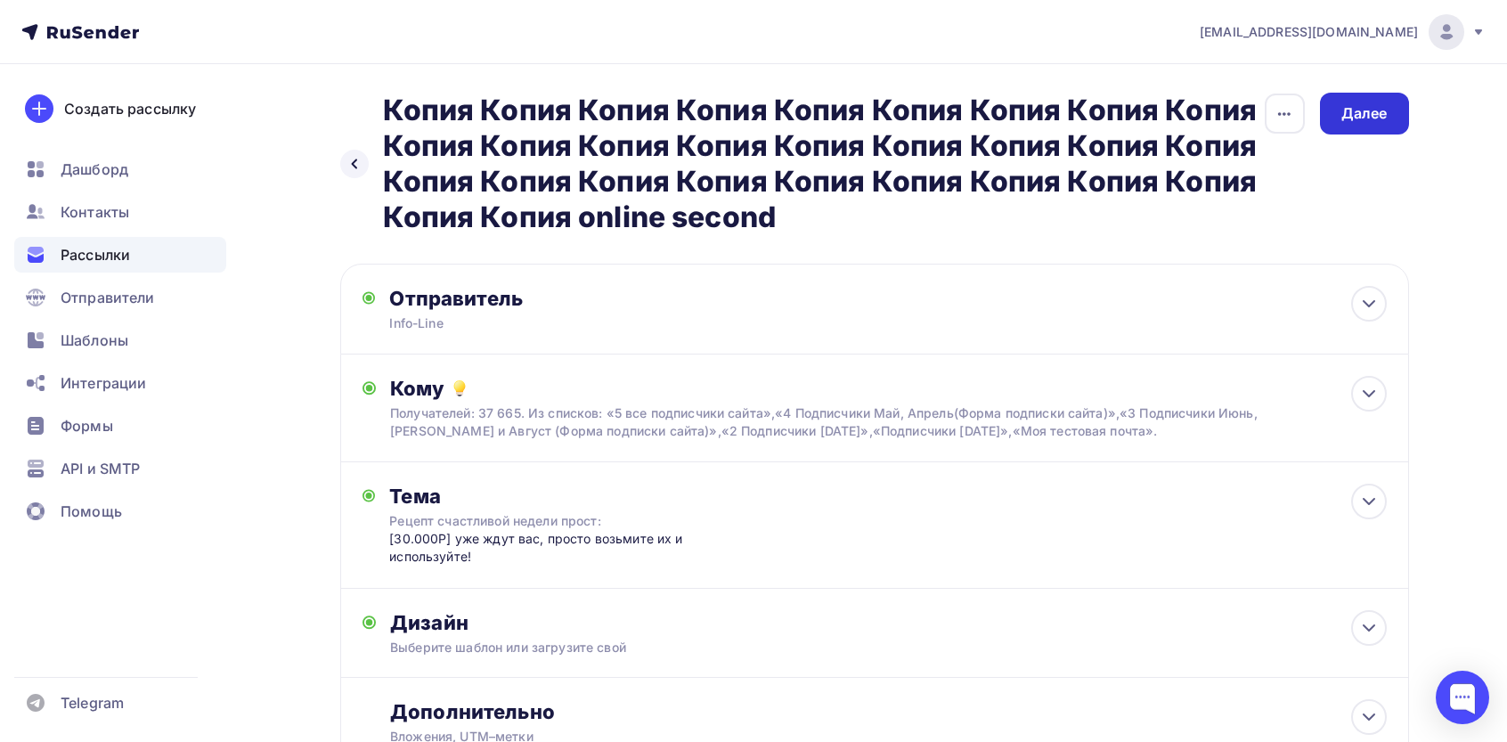
click at [1374, 113] on div "Далее" at bounding box center [1364, 113] width 46 height 20
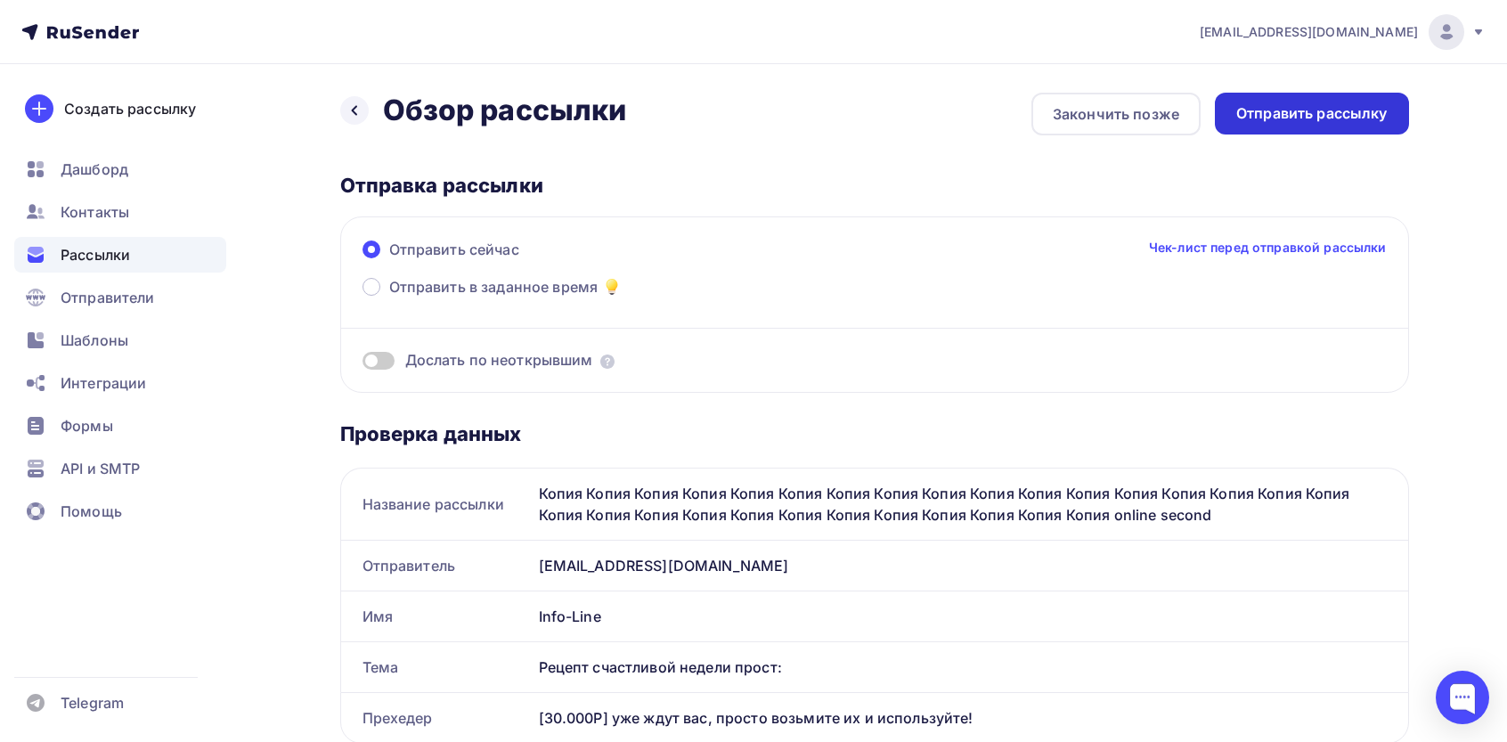
click at [1286, 124] on div "Отправить рассылку" at bounding box center [1312, 114] width 194 height 42
